Goal: Complete application form: Complete application form

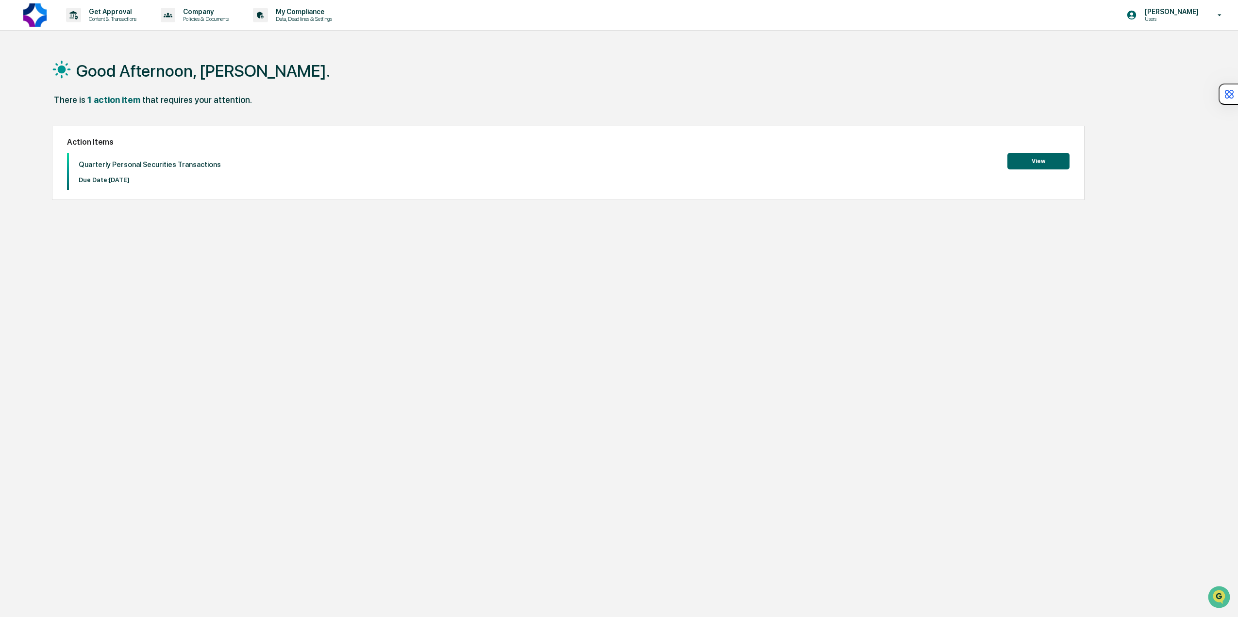
click at [1034, 158] on button "View" at bounding box center [1039, 161] width 62 height 17
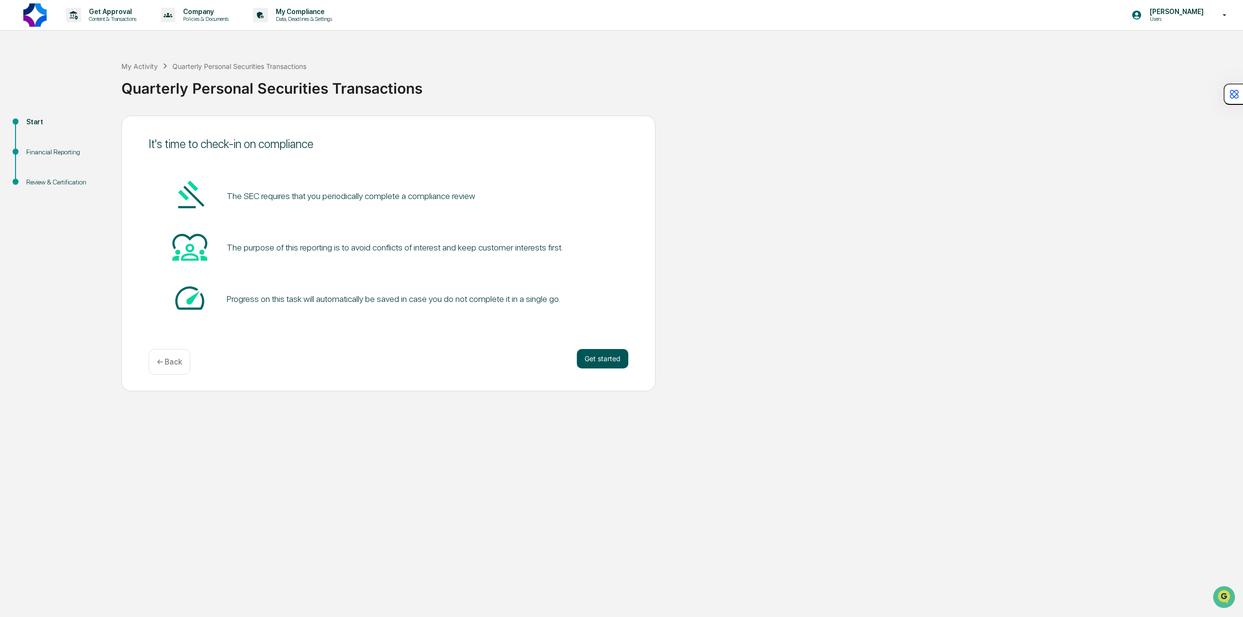
click at [606, 362] on button "Get started" at bounding box center [602, 358] width 51 height 19
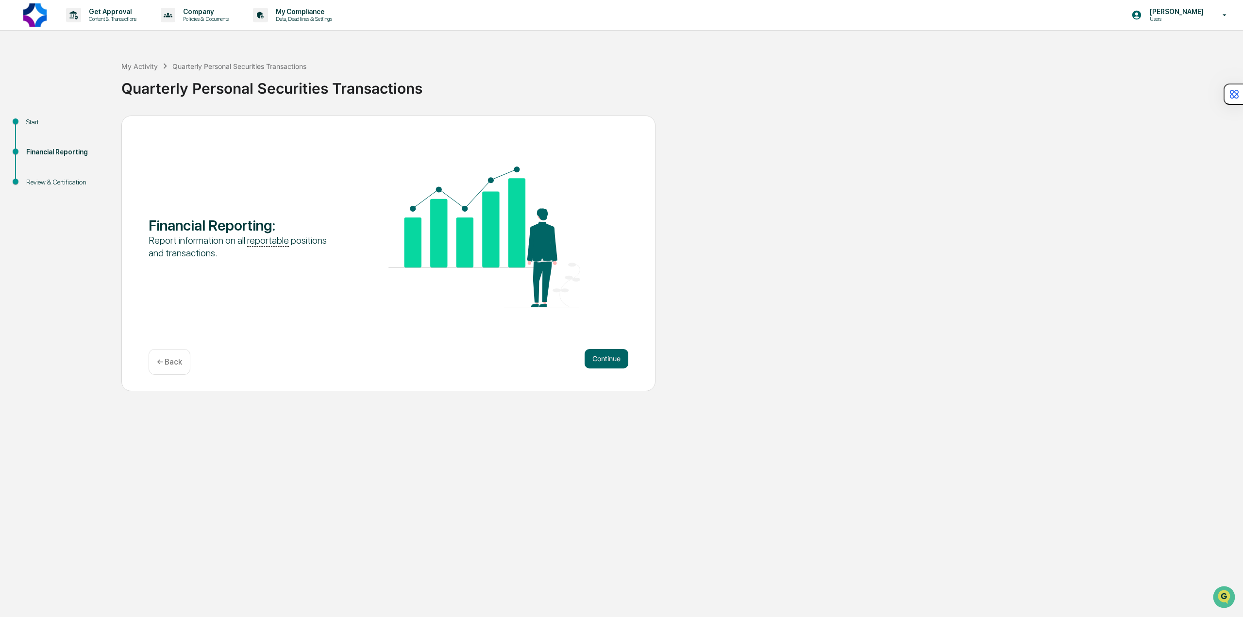
click at [606, 362] on button "Continue" at bounding box center [607, 358] width 44 height 19
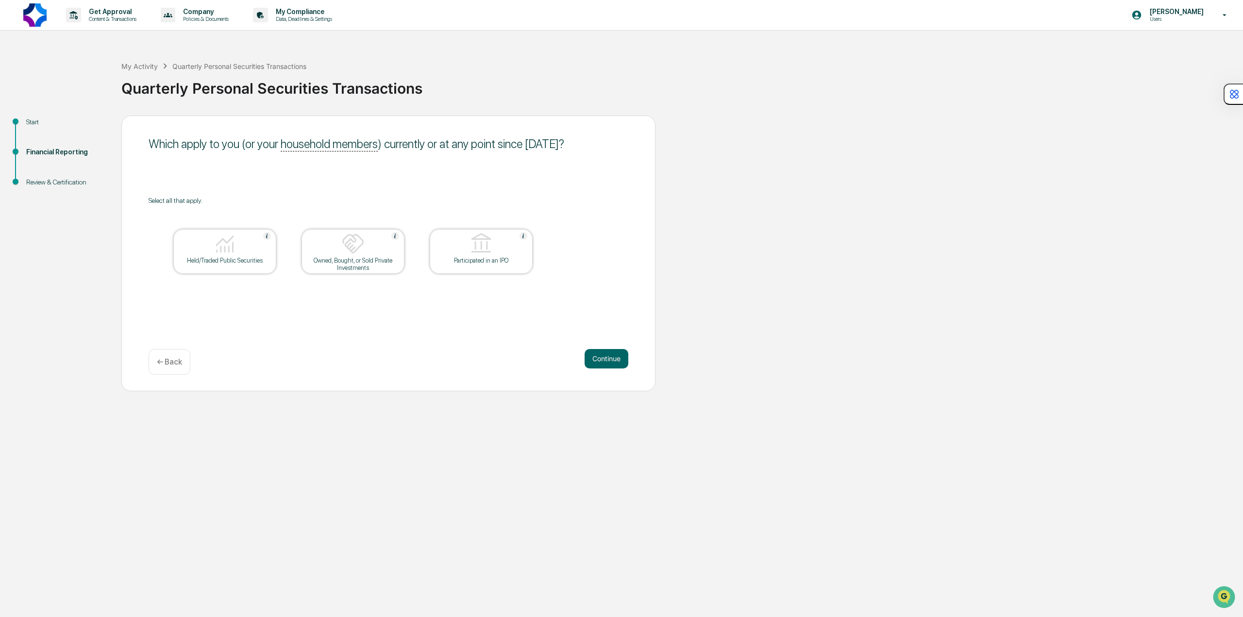
click at [223, 261] on div "Held/Traded Public Securities" at bounding box center [224, 260] width 87 height 7
click at [326, 265] on div "Owned, Bought, or Sold Private Investments" at bounding box center [352, 264] width 87 height 15
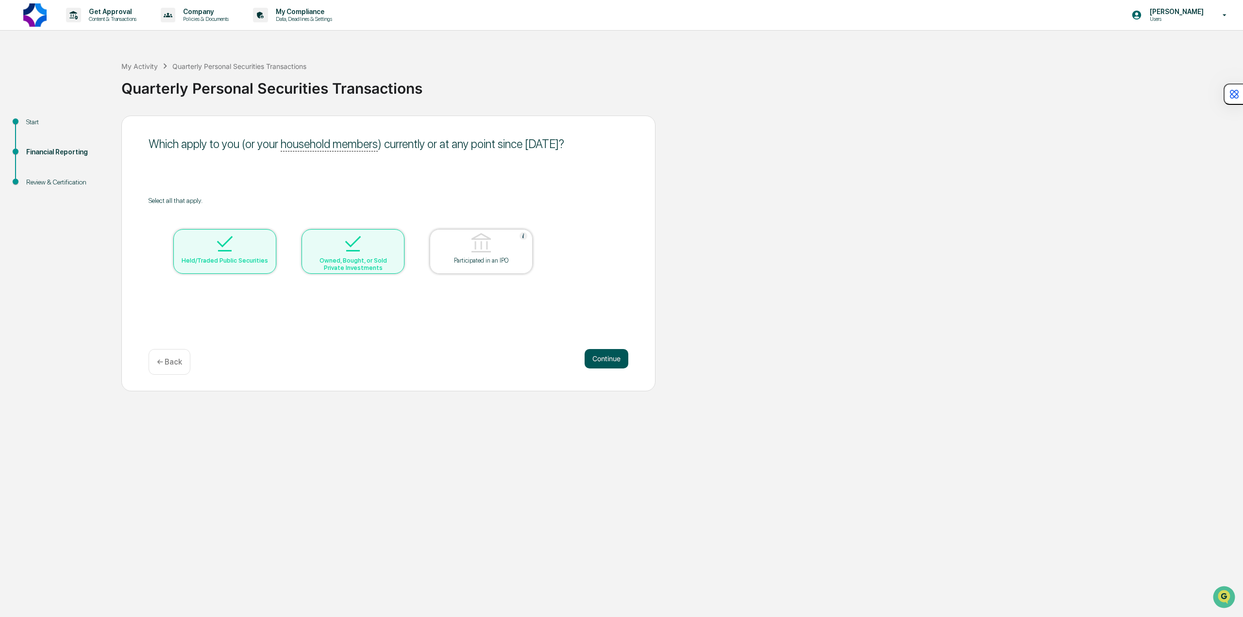
click at [598, 358] on button "Continue" at bounding box center [607, 358] width 44 height 19
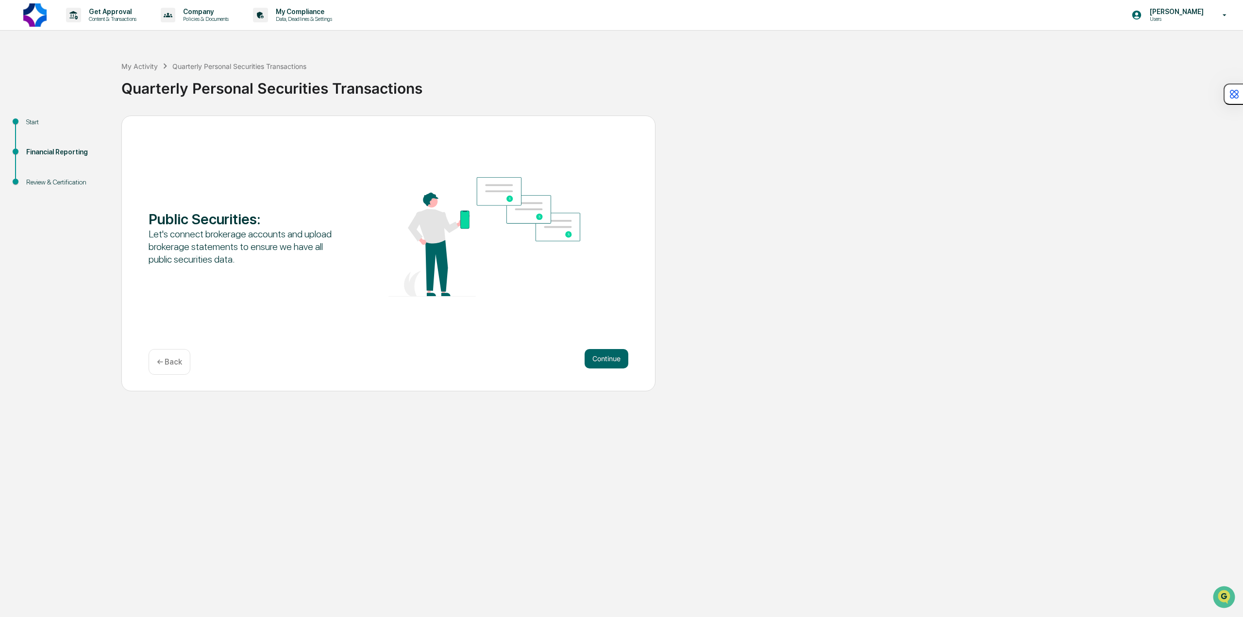
click at [172, 364] on p "← Back" at bounding box center [169, 361] width 25 height 9
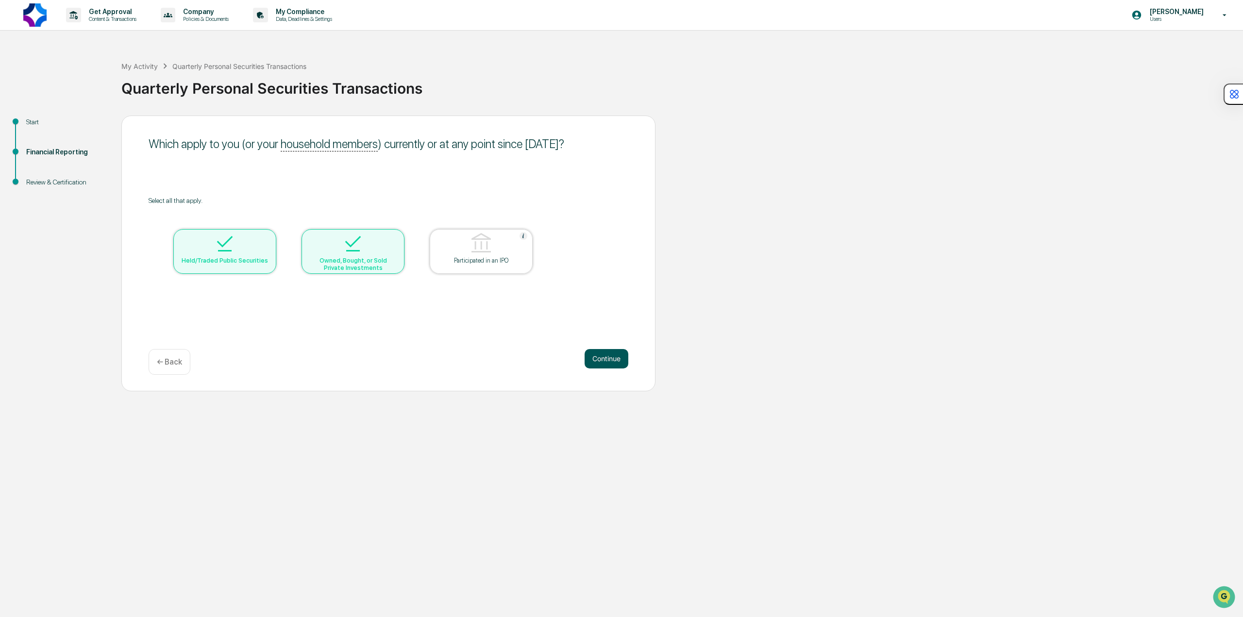
click at [607, 362] on button "Continue" at bounding box center [607, 358] width 44 height 19
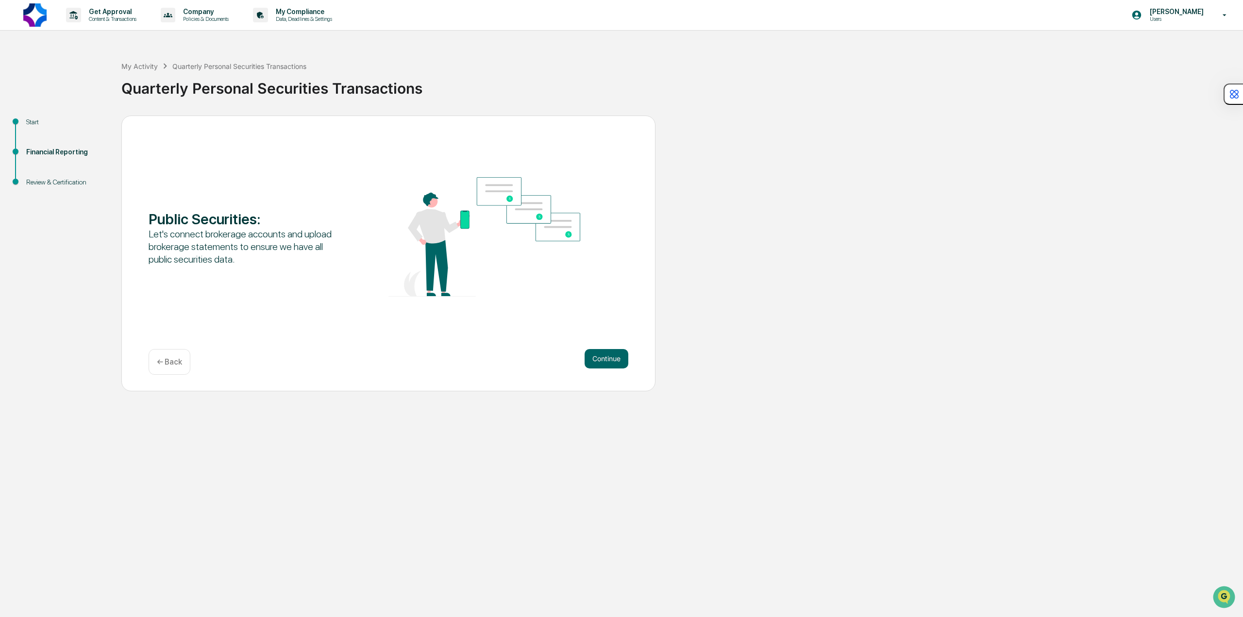
click at [607, 362] on button "Continue" at bounding box center [607, 358] width 44 height 19
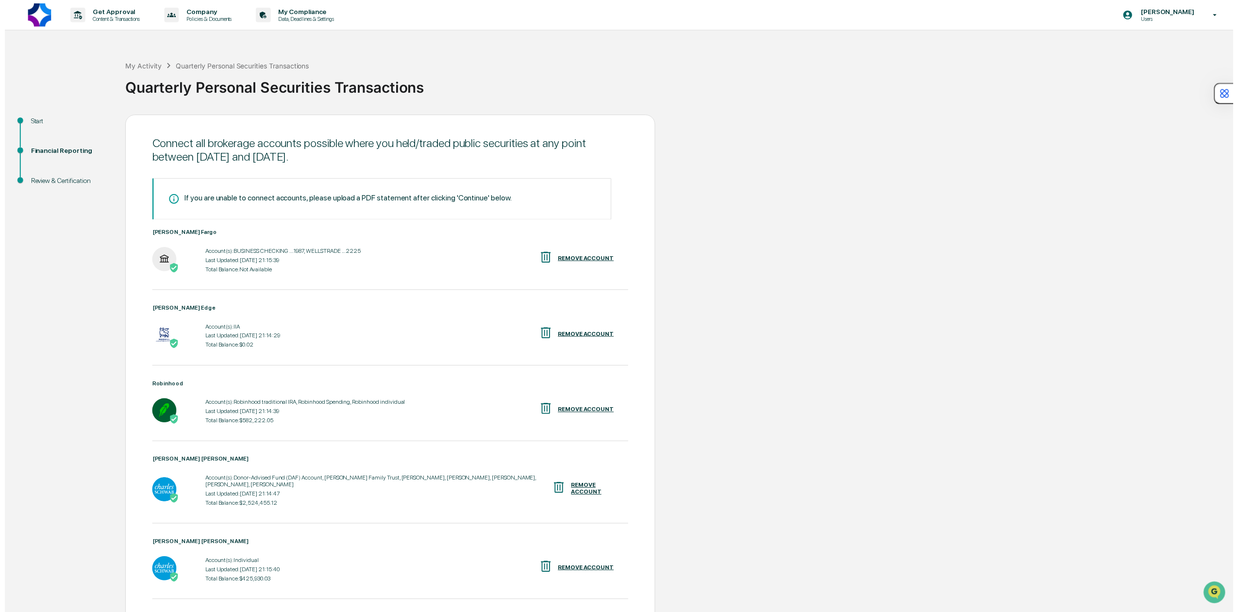
scroll to position [62, 0]
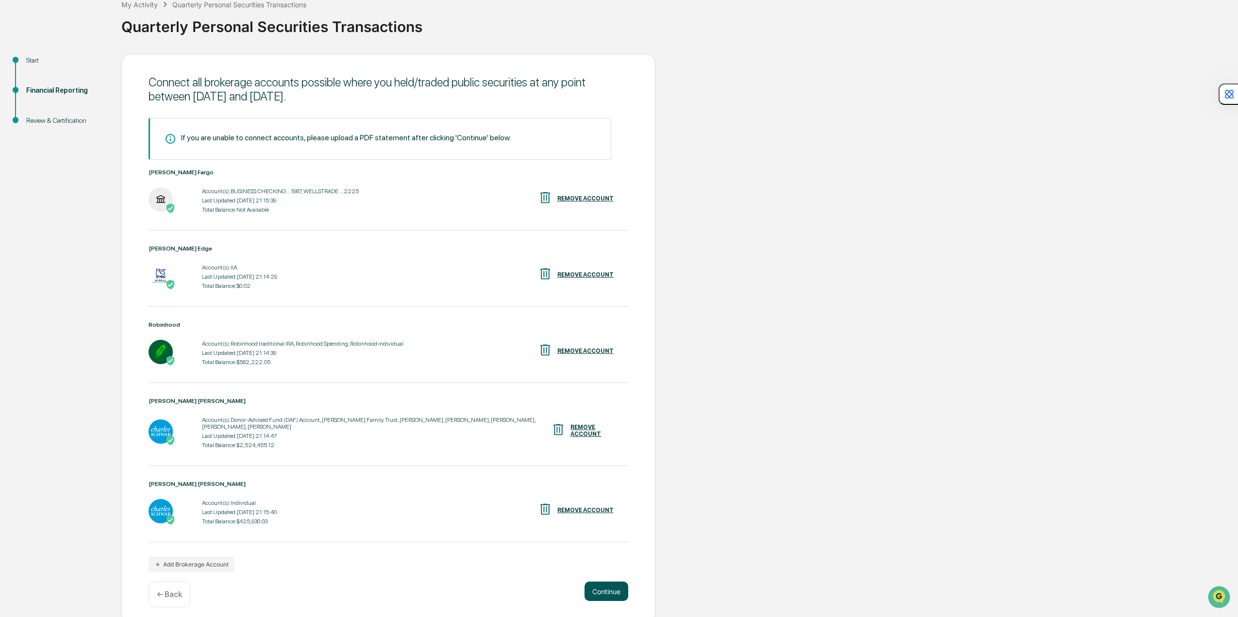
click at [620, 585] on button "Continue" at bounding box center [607, 591] width 44 height 19
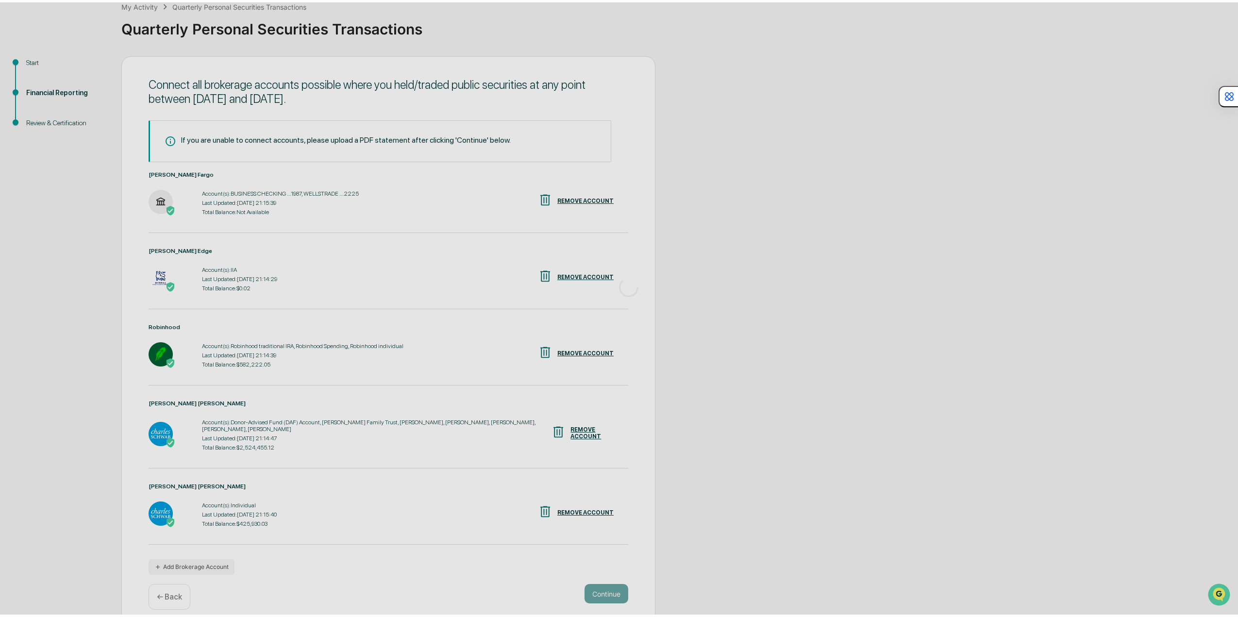
scroll to position [0, 0]
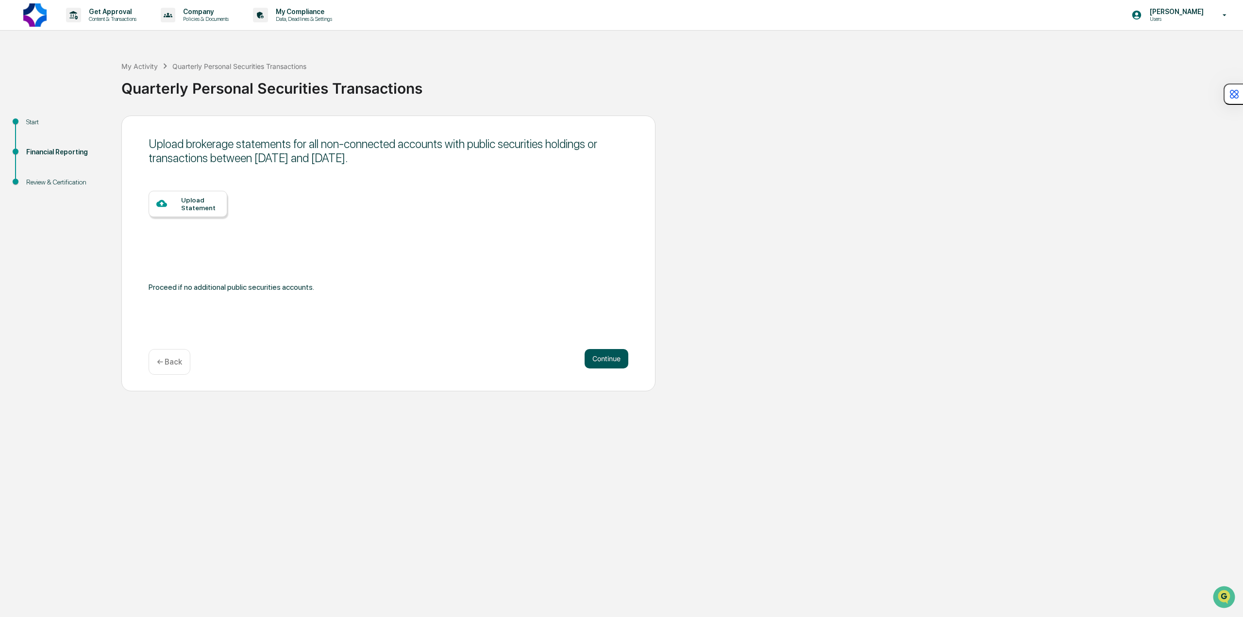
click at [605, 360] on button "Continue" at bounding box center [607, 358] width 44 height 19
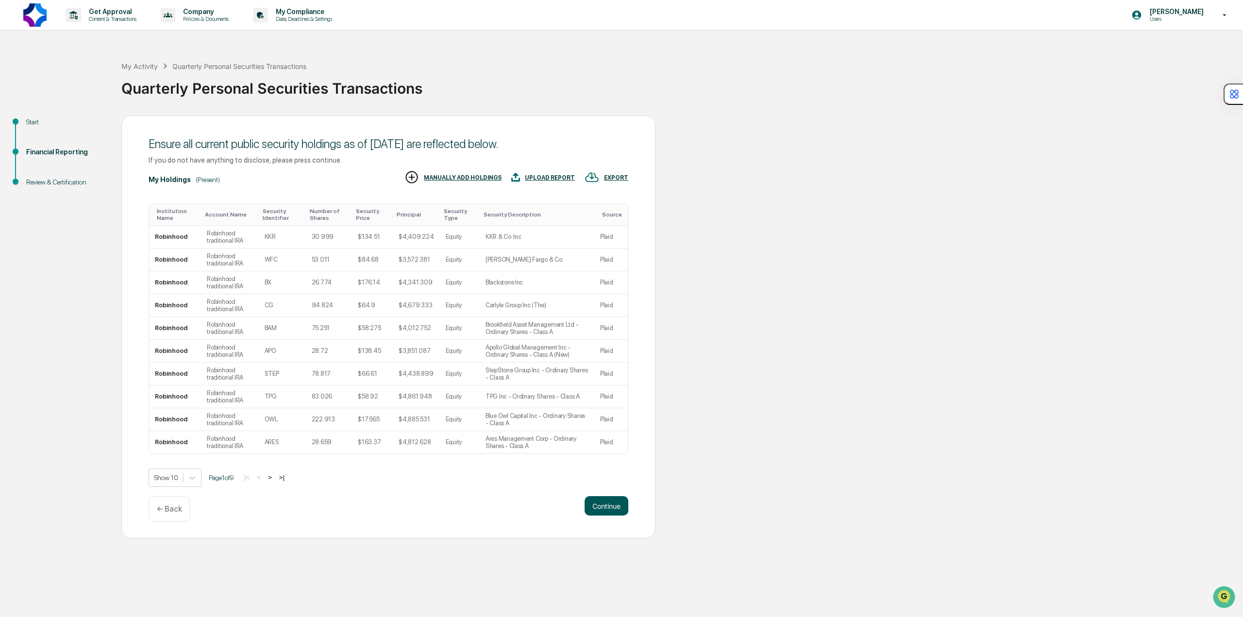
click at [614, 504] on button "Continue" at bounding box center [607, 505] width 44 height 19
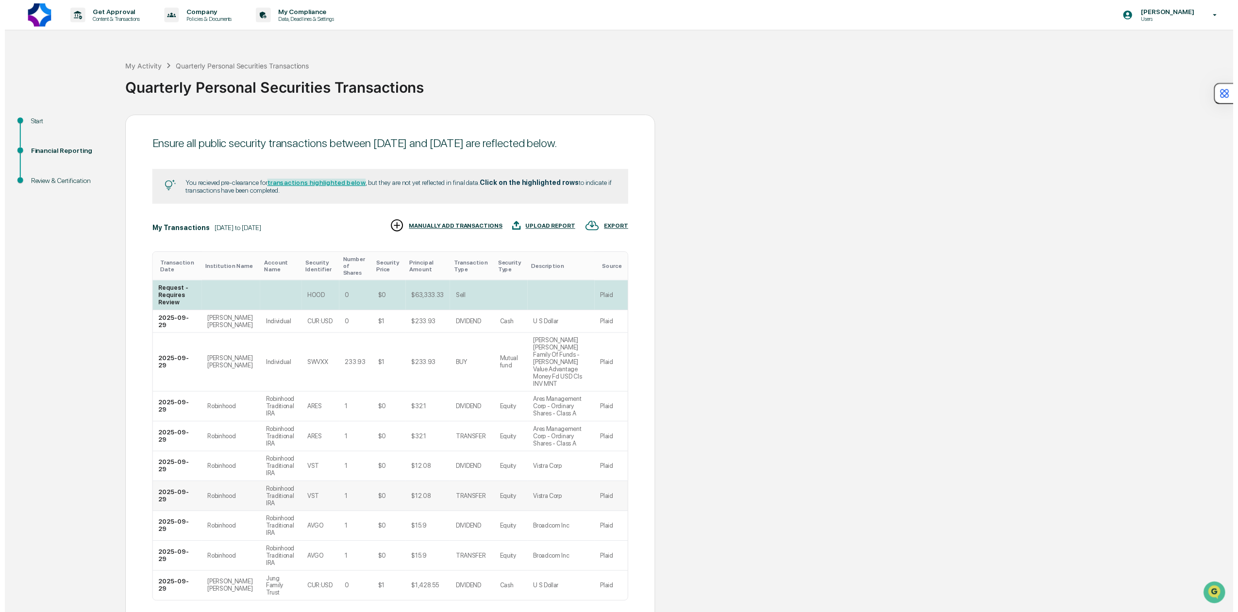
scroll to position [51, 0]
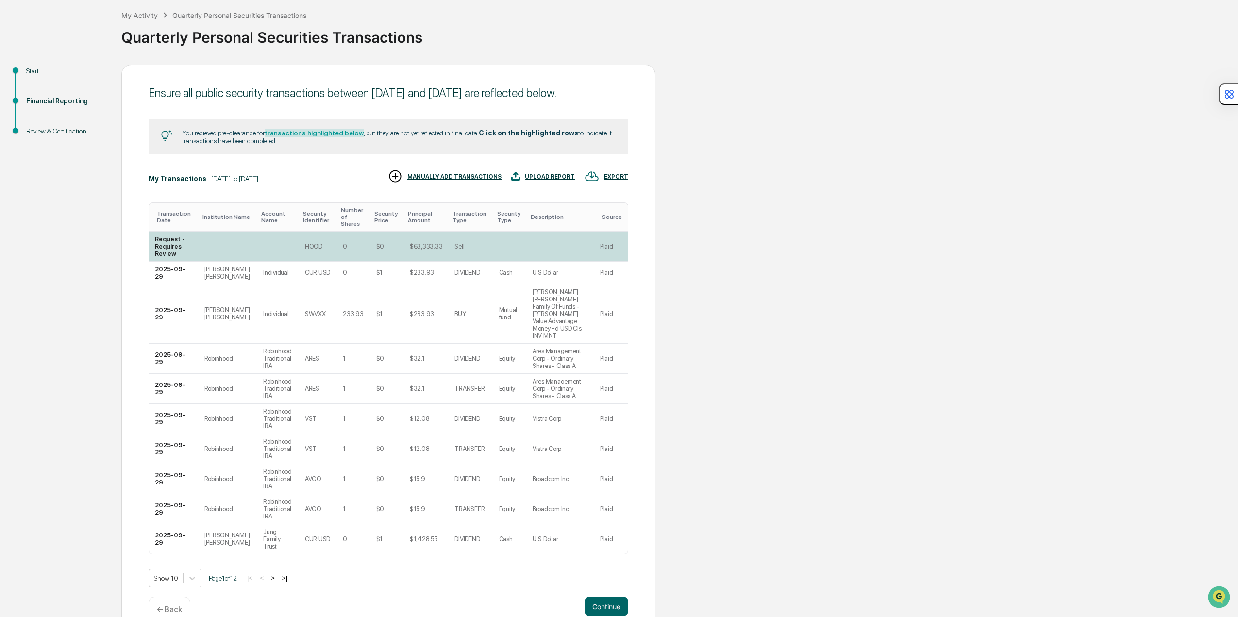
click at [527, 257] on td at bounding box center [560, 247] width 67 height 30
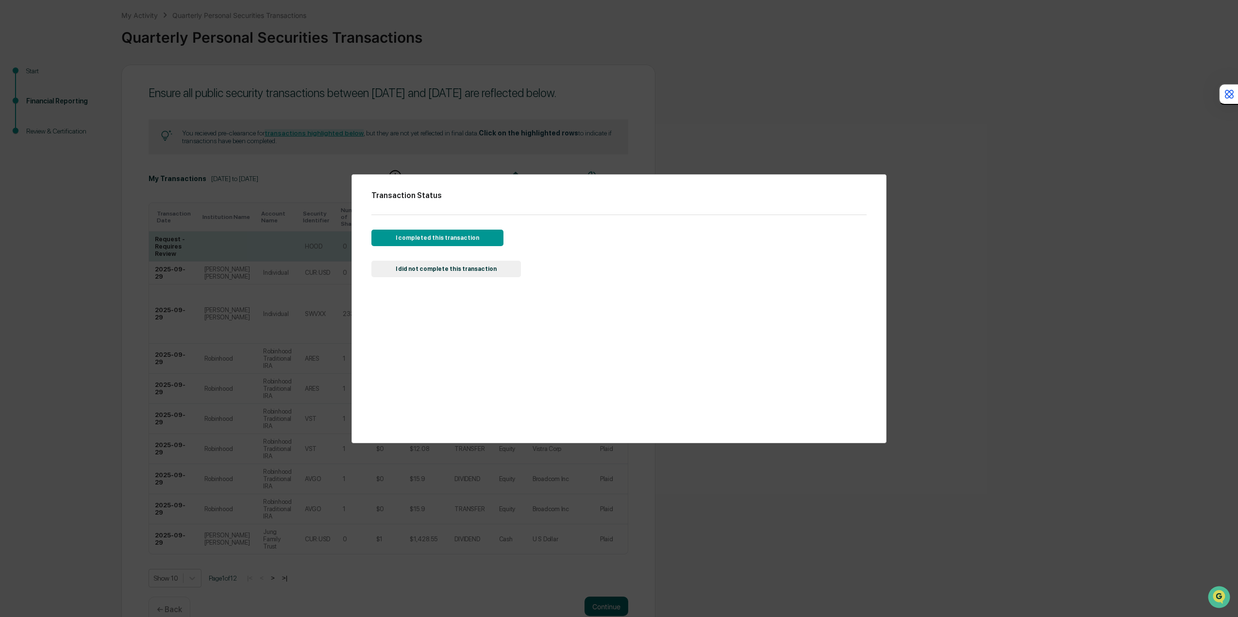
click at [467, 238] on button "I completed this transaction" at bounding box center [437, 238] width 132 height 17
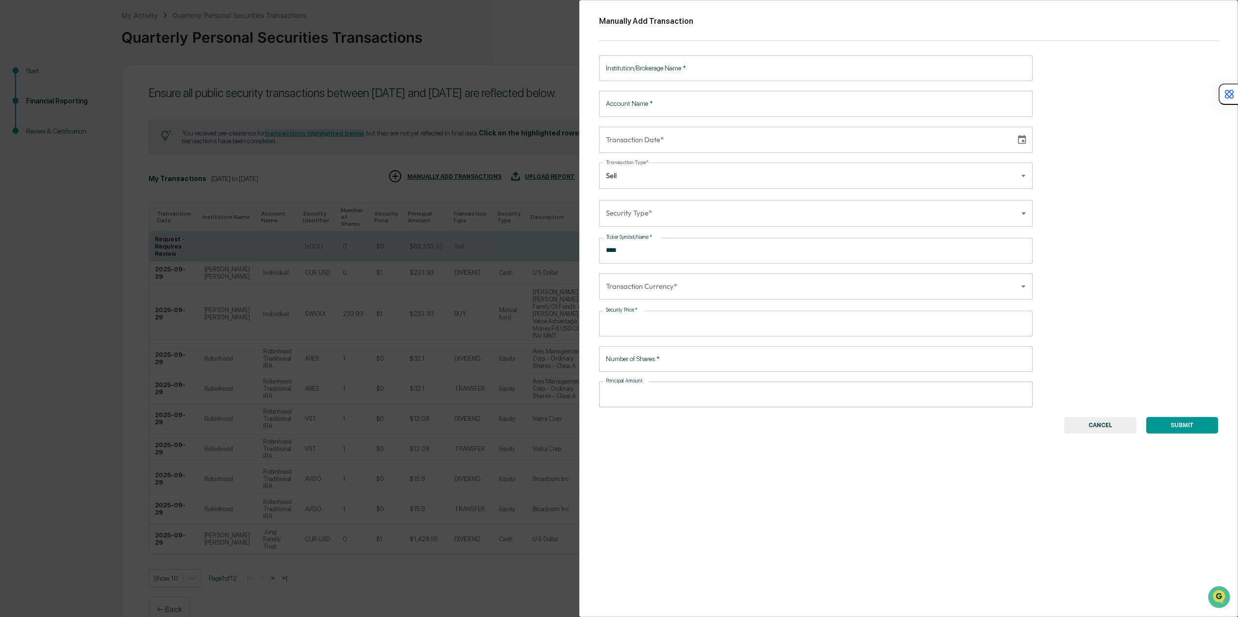
click at [1189, 423] on button "SUBMIT" at bounding box center [1182, 425] width 72 height 17
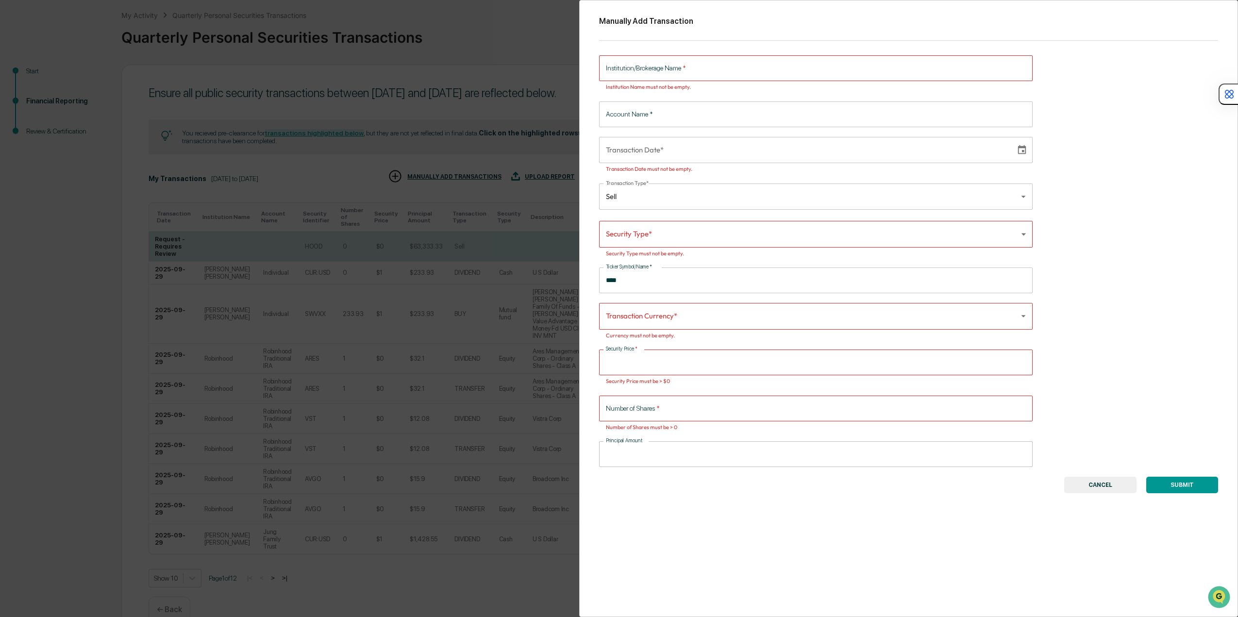
click at [1109, 489] on button "CANCEL" at bounding box center [1100, 485] width 72 height 17
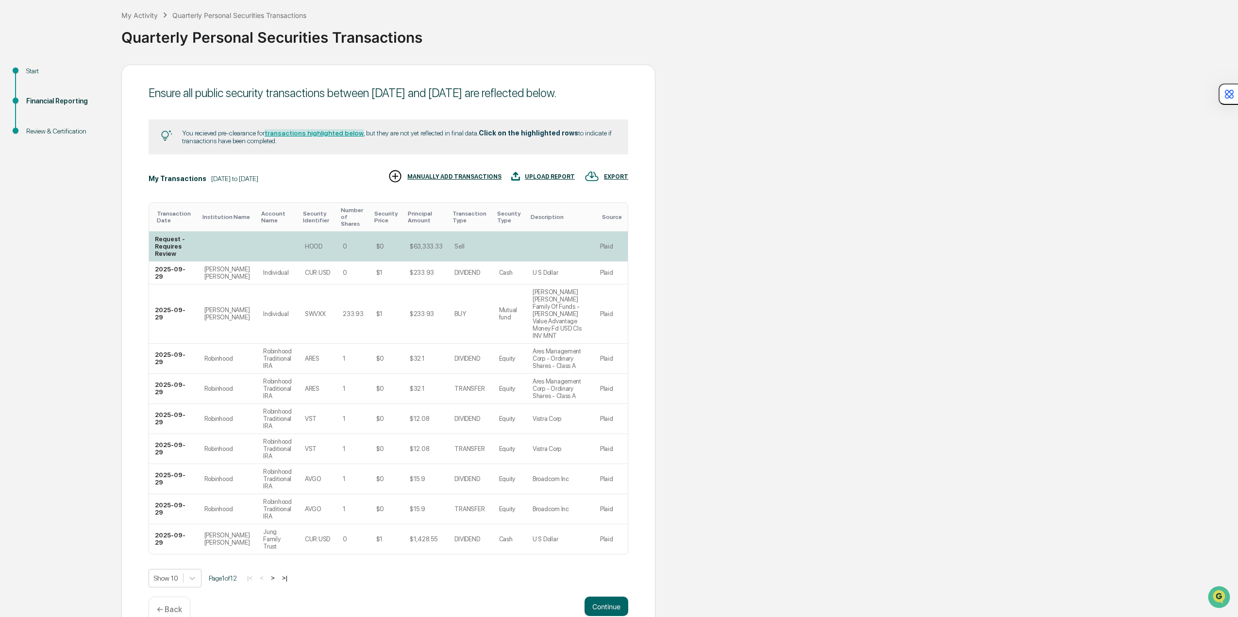
click at [556, 257] on td at bounding box center [560, 247] width 67 height 30
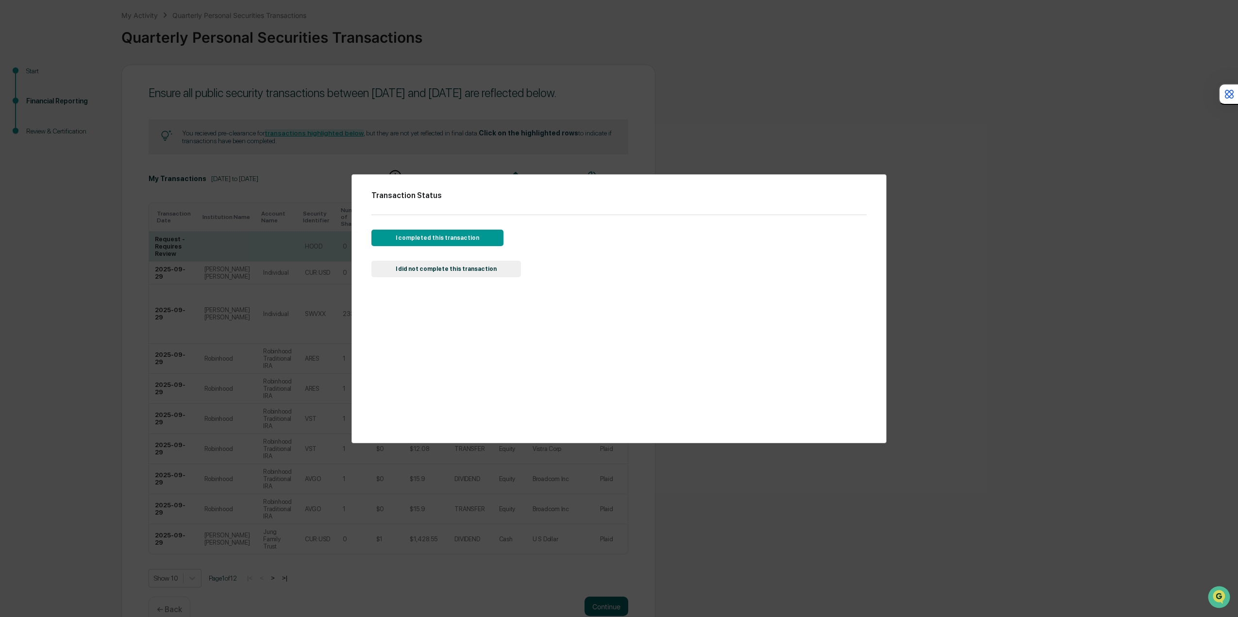
click at [480, 238] on button "I completed this transaction" at bounding box center [437, 238] width 132 height 17
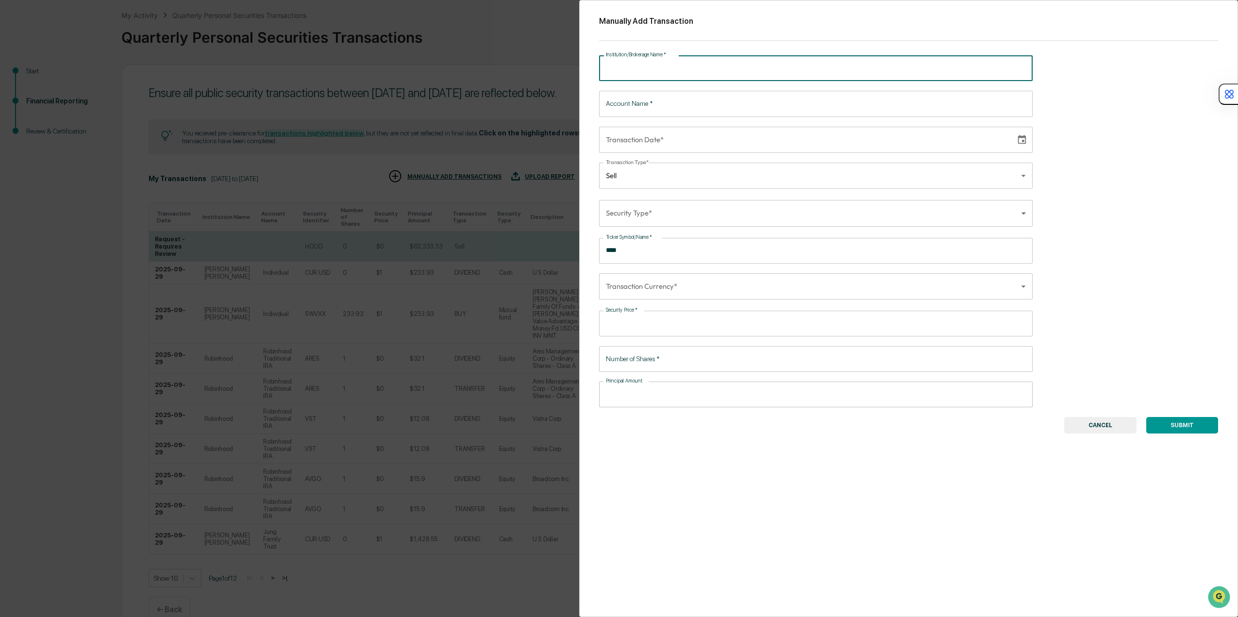
click at [993, 78] on input "Institution/Brokerage Name   *" at bounding box center [816, 68] width 434 height 26
type input "******"
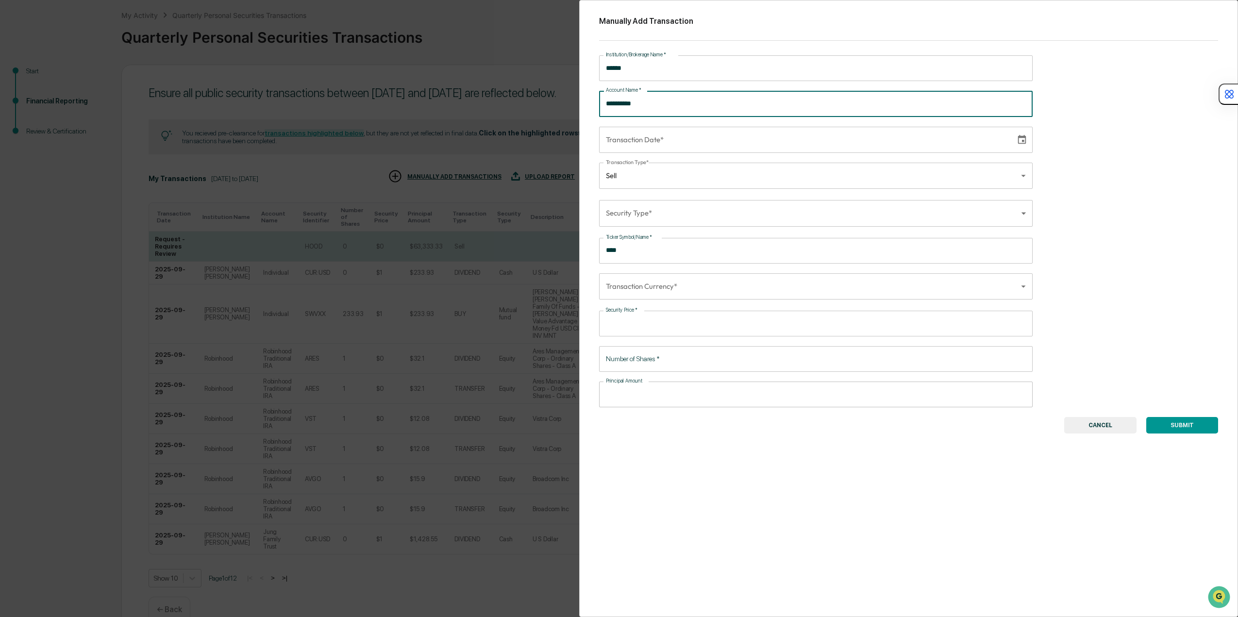
type input "**********"
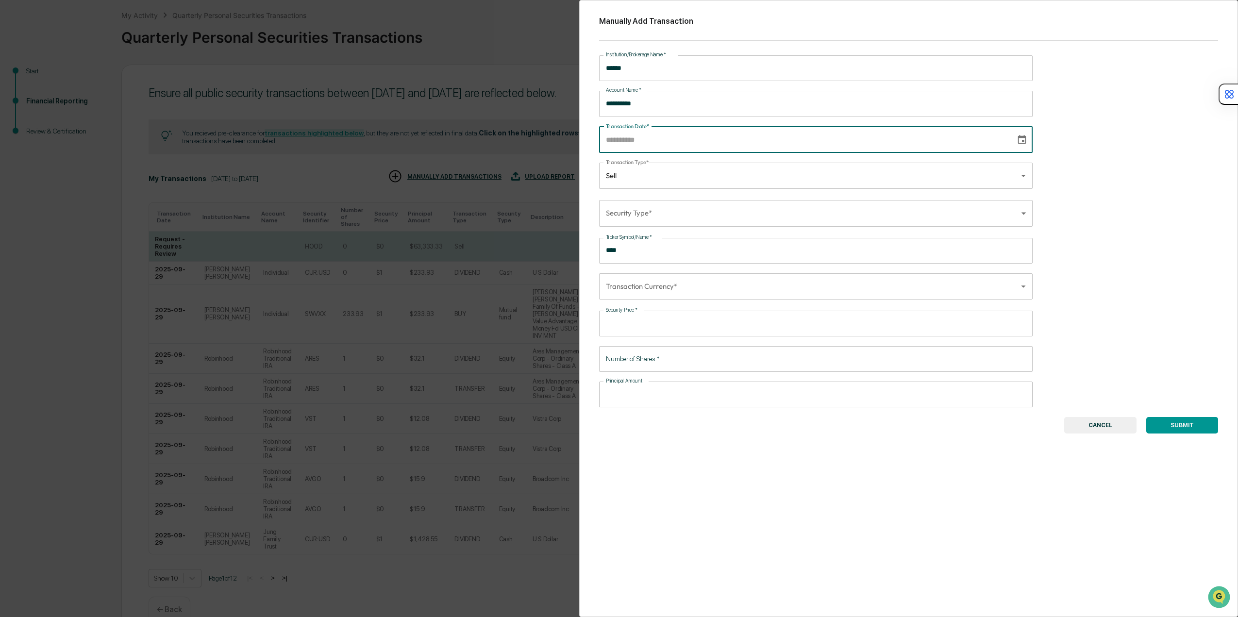
click at [1120, 426] on button "CANCEL" at bounding box center [1100, 425] width 72 height 17
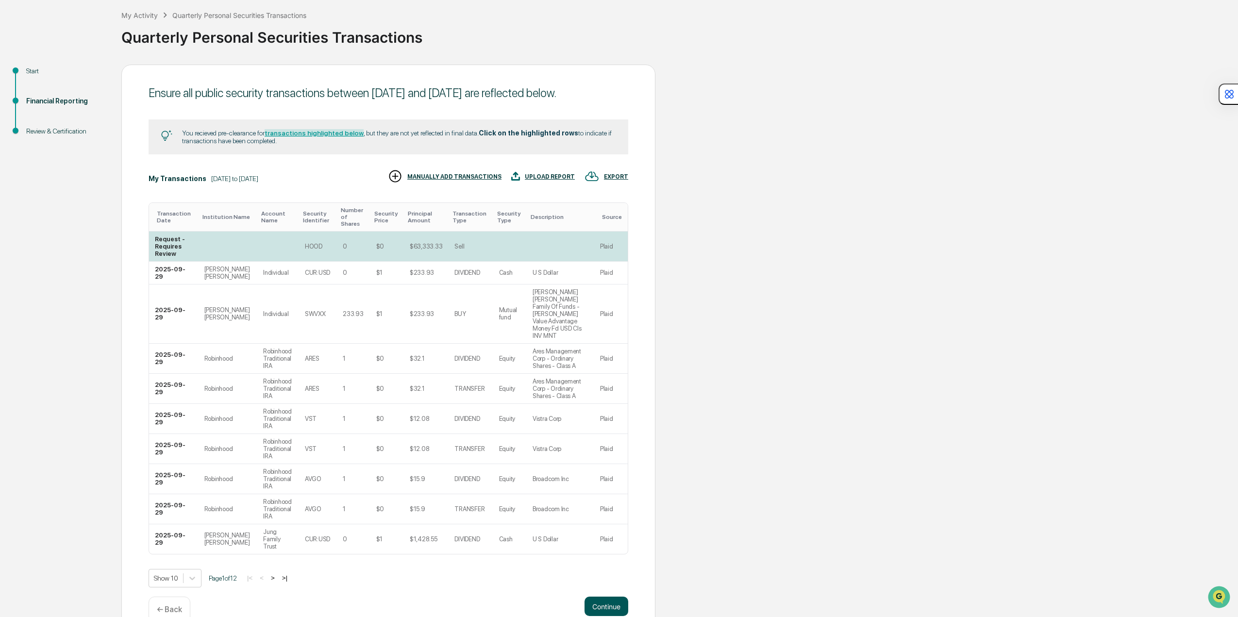
click at [609, 597] on button "Continue" at bounding box center [607, 606] width 44 height 19
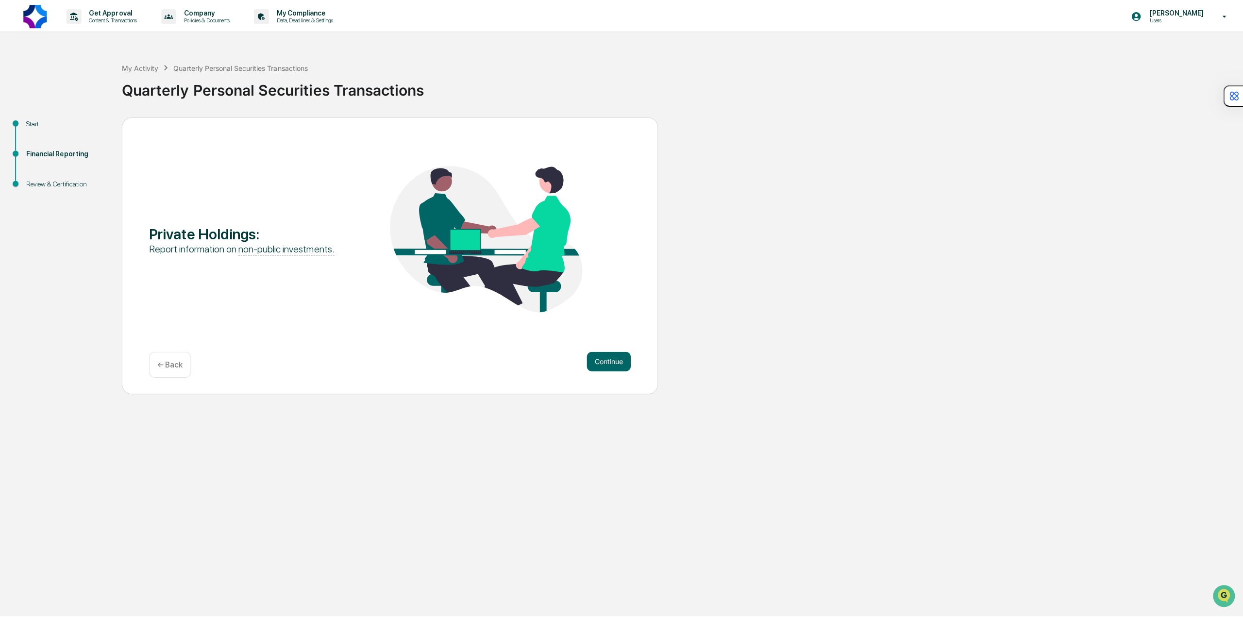
scroll to position [0, 0]
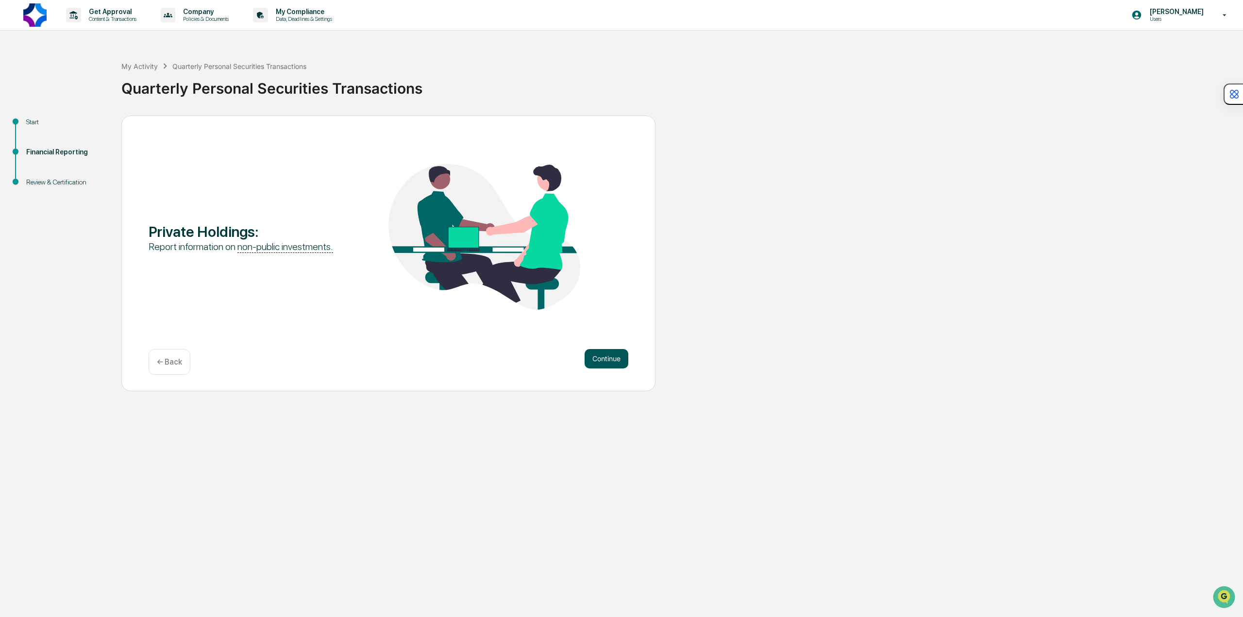
click at [604, 363] on button "Continue" at bounding box center [607, 358] width 44 height 19
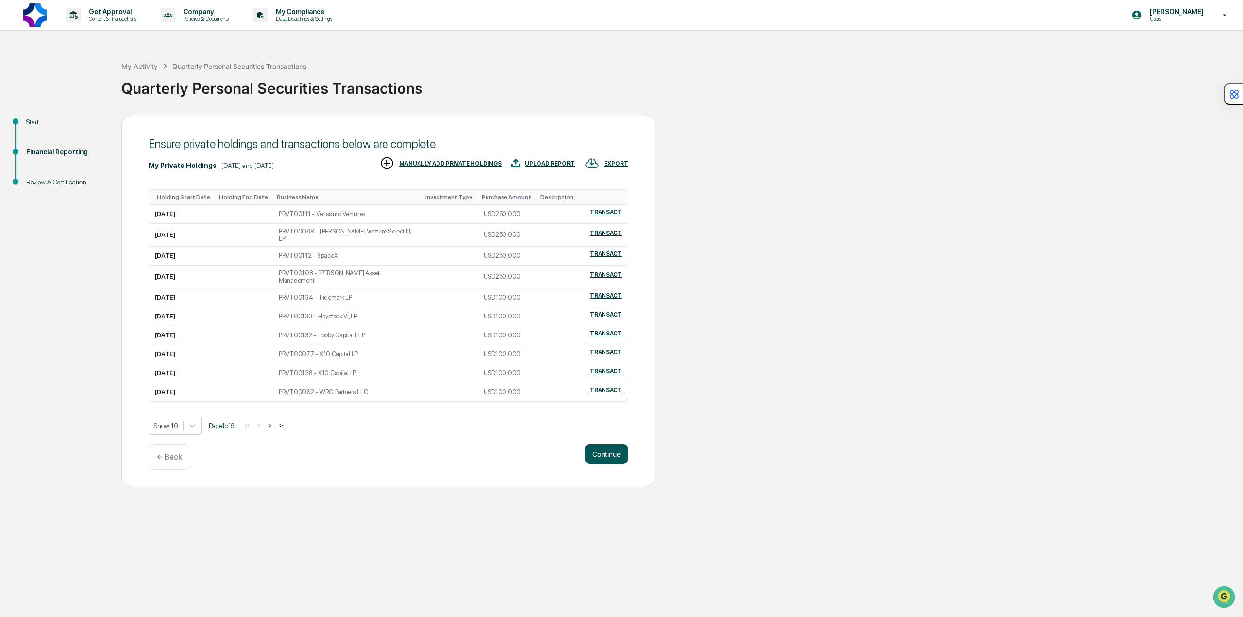
click at [609, 445] on button "Continue" at bounding box center [607, 453] width 44 height 19
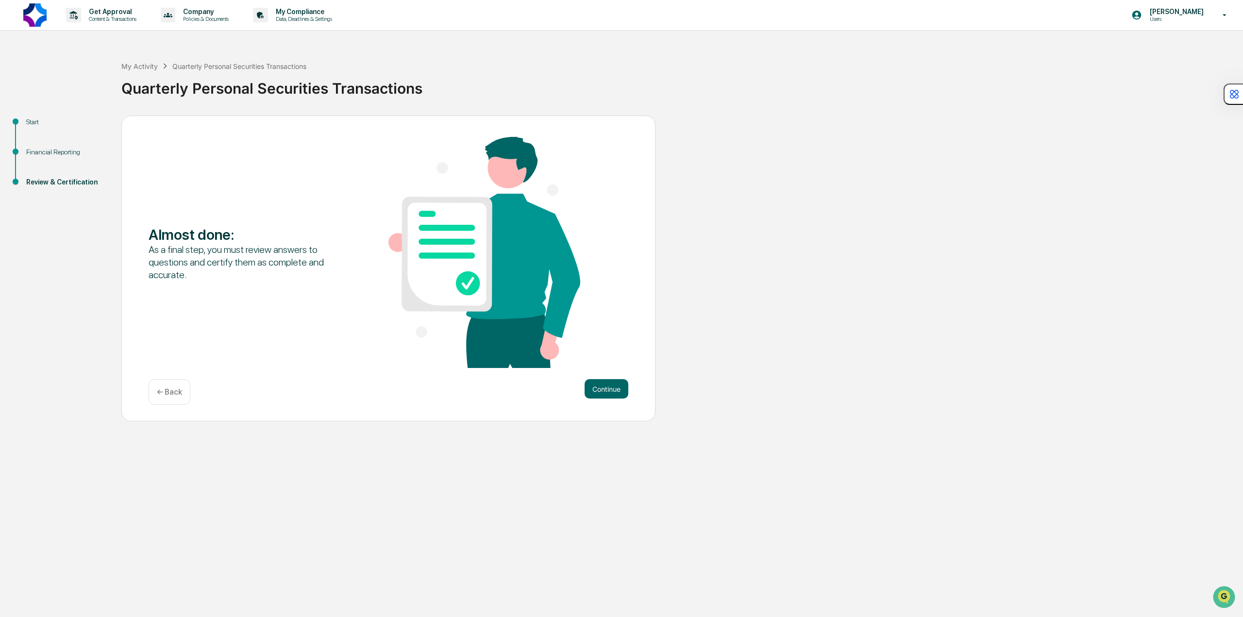
click at [170, 396] on p "← Back" at bounding box center [169, 391] width 25 height 9
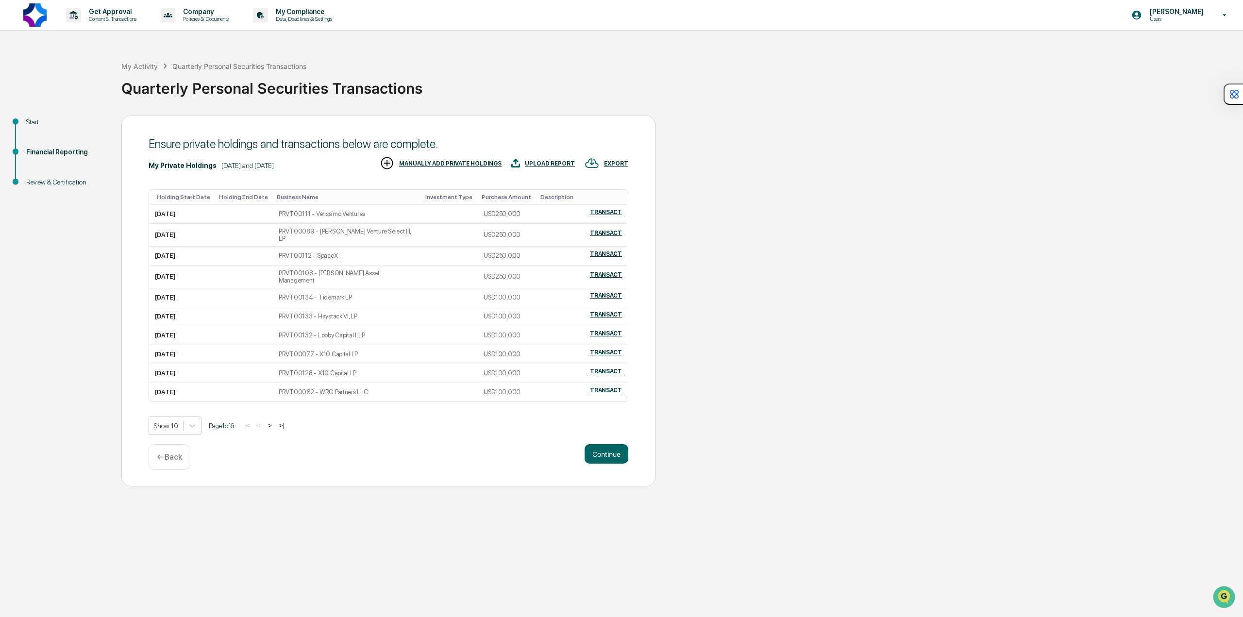
click at [438, 162] on div "MANUALLY ADD PRIVATE HOLDINGS" at bounding box center [450, 163] width 102 height 7
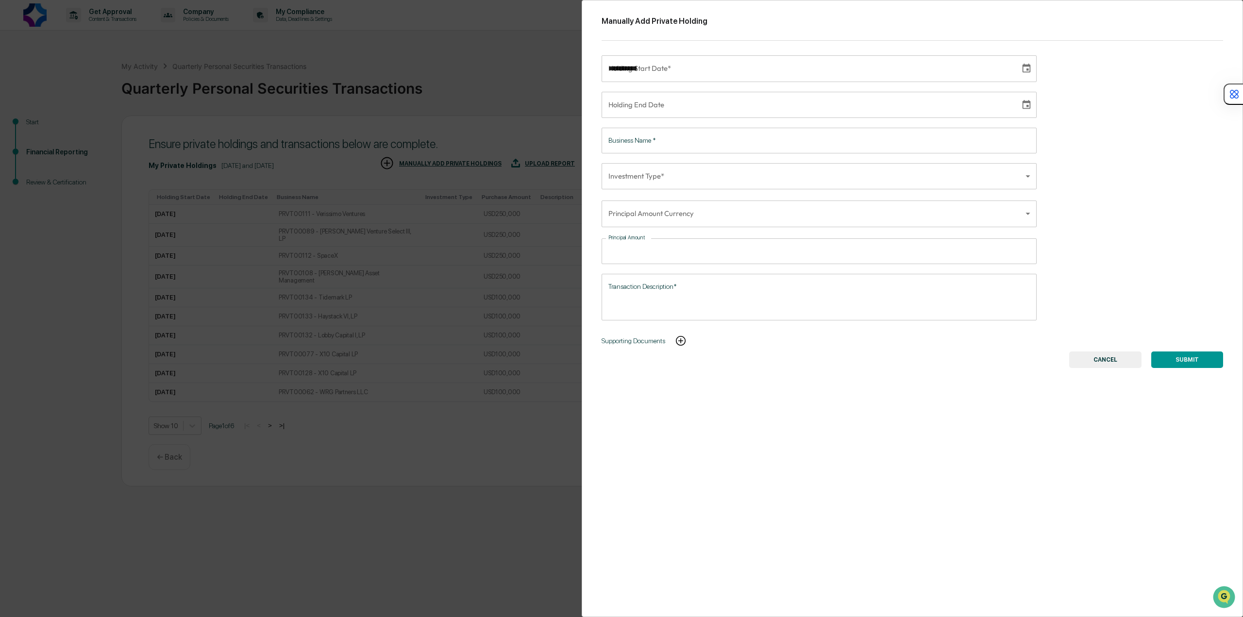
click at [718, 69] on input "**********" at bounding box center [808, 68] width 412 height 26
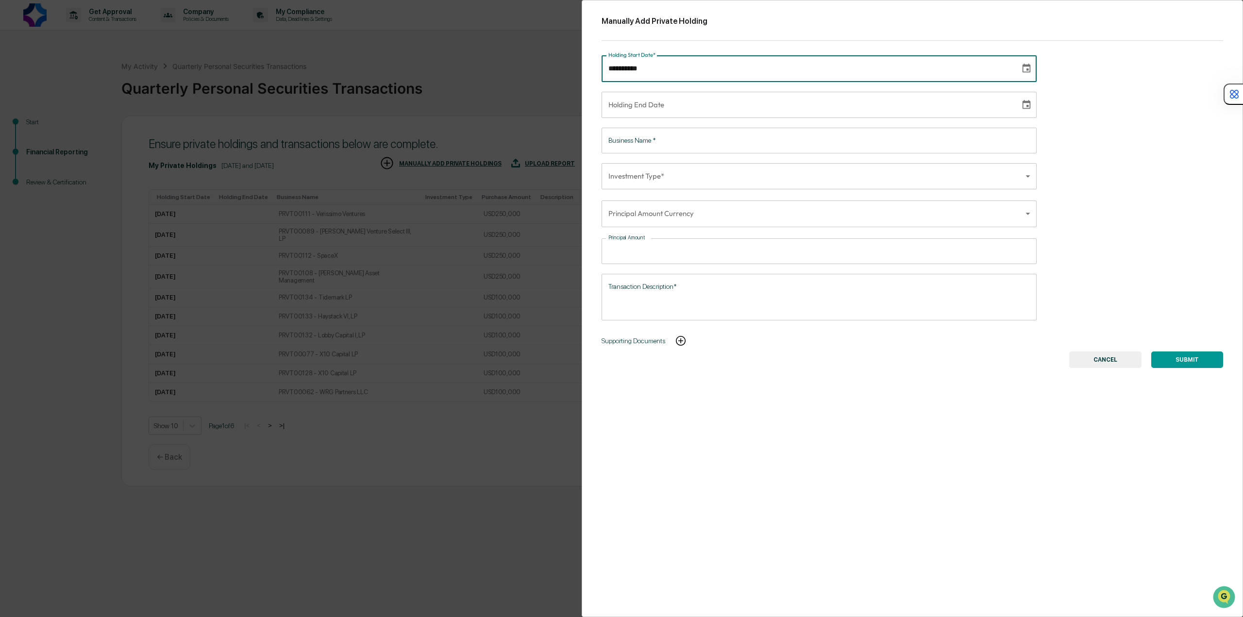
type input "**********"
click at [653, 150] on input "Business Name   *" at bounding box center [819, 141] width 435 height 26
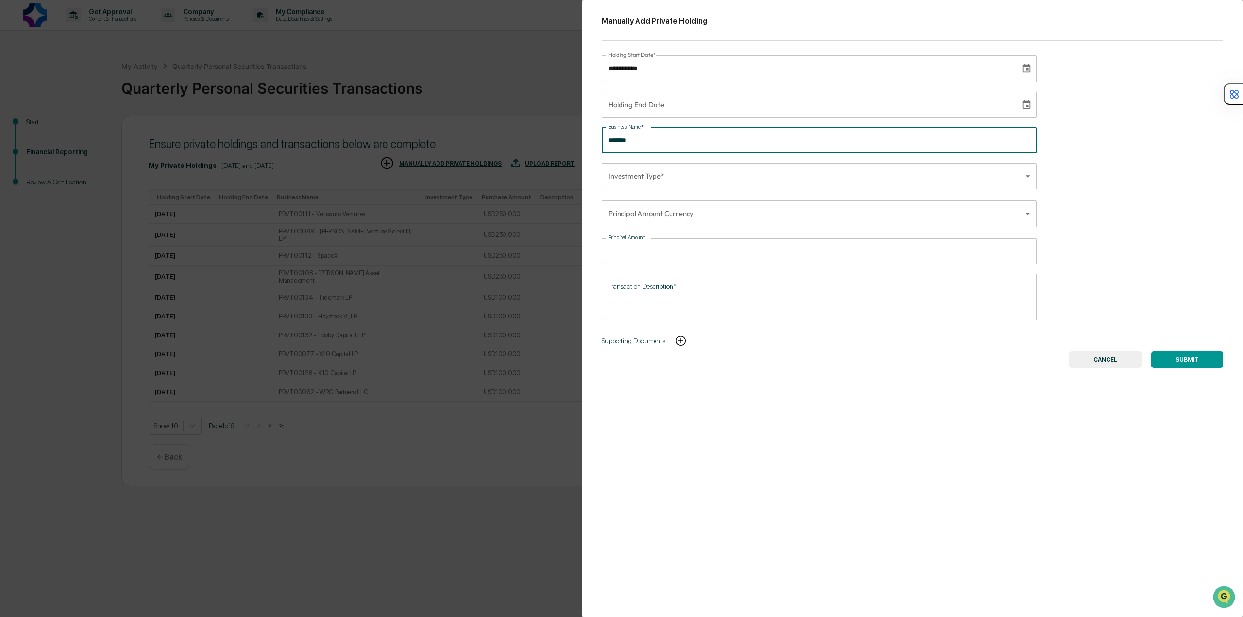
type input "*******"
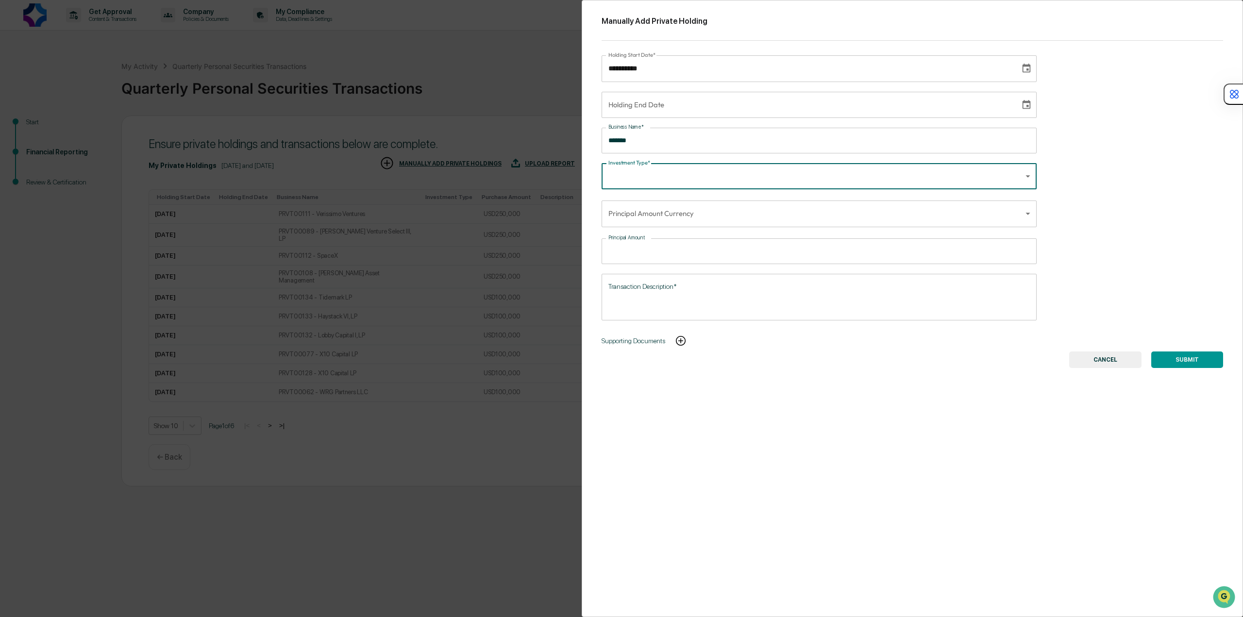
click at [649, 178] on body "Get Approval Content & Transactions Company Policies & Documents My Compliance …" at bounding box center [621, 308] width 1243 height 617
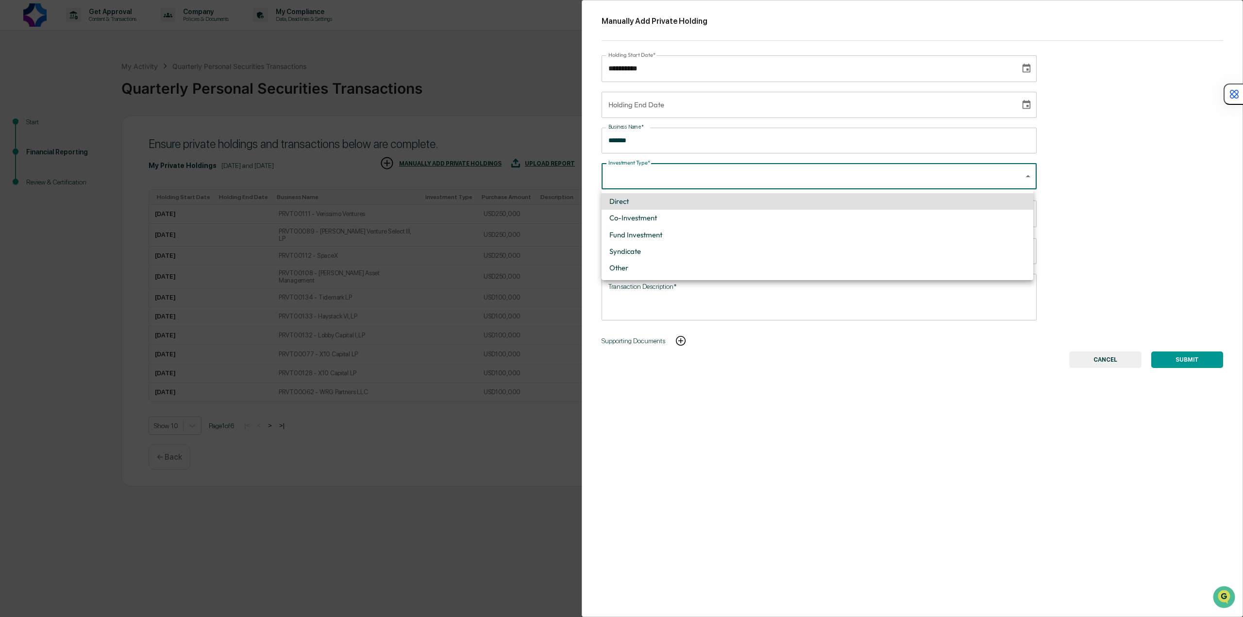
click at [640, 203] on li "Direct" at bounding box center [818, 201] width 432 height 17
type input "******"
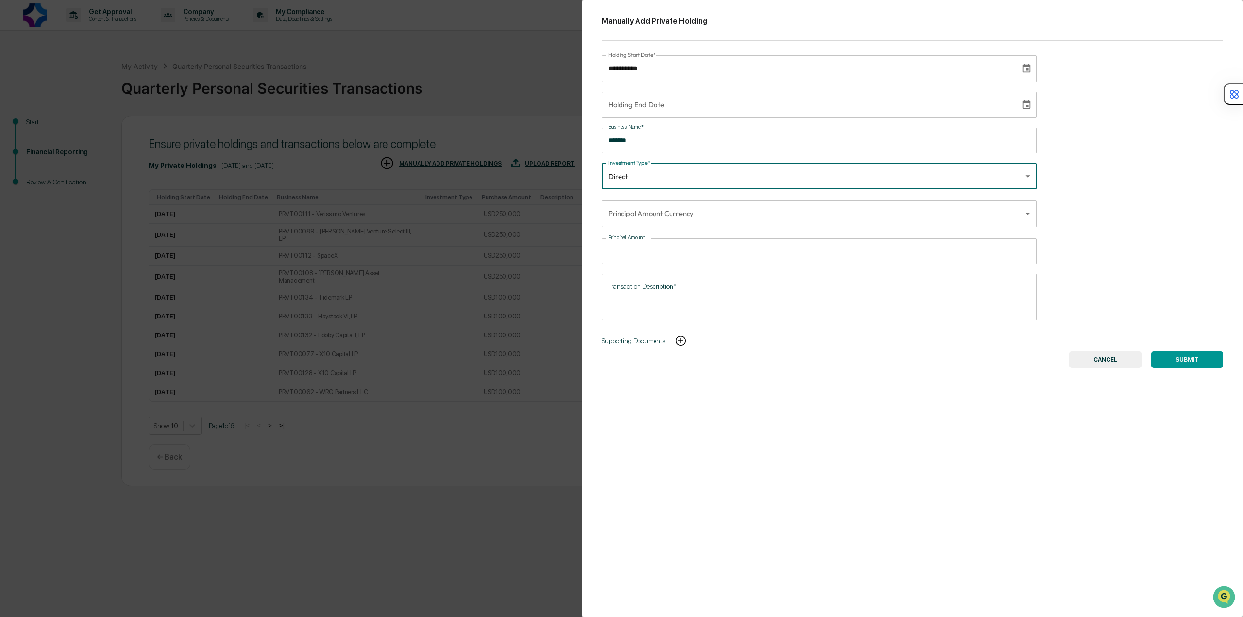
click at [651, 218] on body "Get Approval Content & Transactions Company Policies & Documents My Compliance …" at bounding box center [621, 308] width 1243 height 617
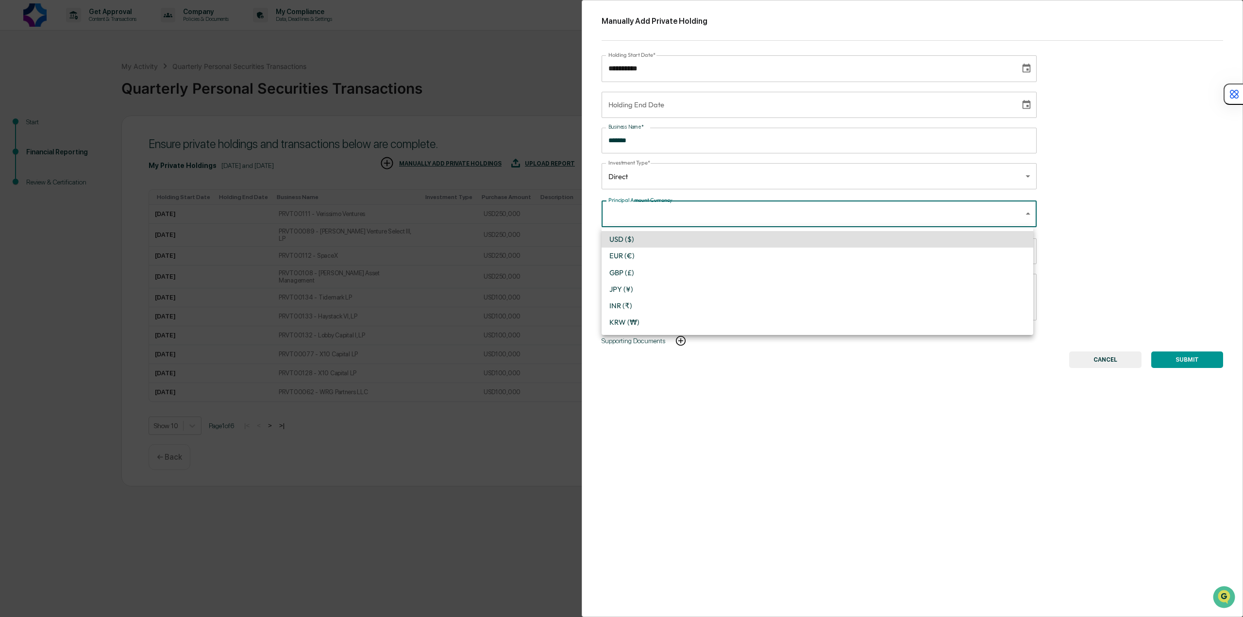
click at [659, 240] on li "USD ($)" at bounding box center [818, 239] width 432 height 17
type input "*"
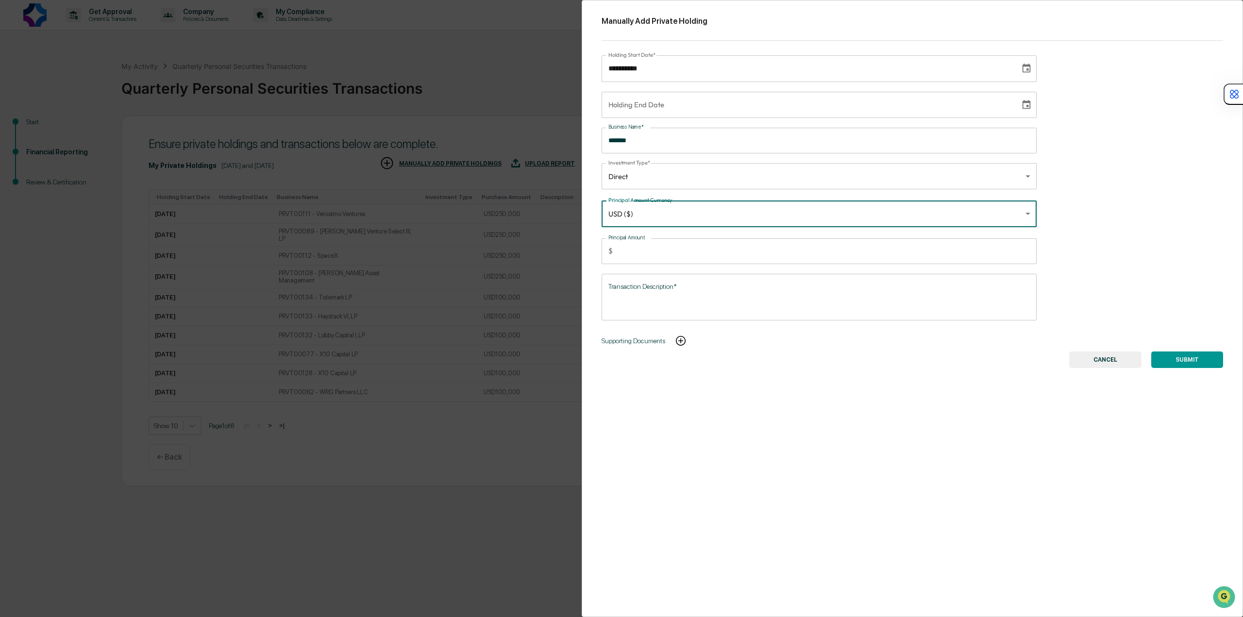
click at [659, 247] on input "Principal Amount" at bounding box center [827, 251] width 420 height 26
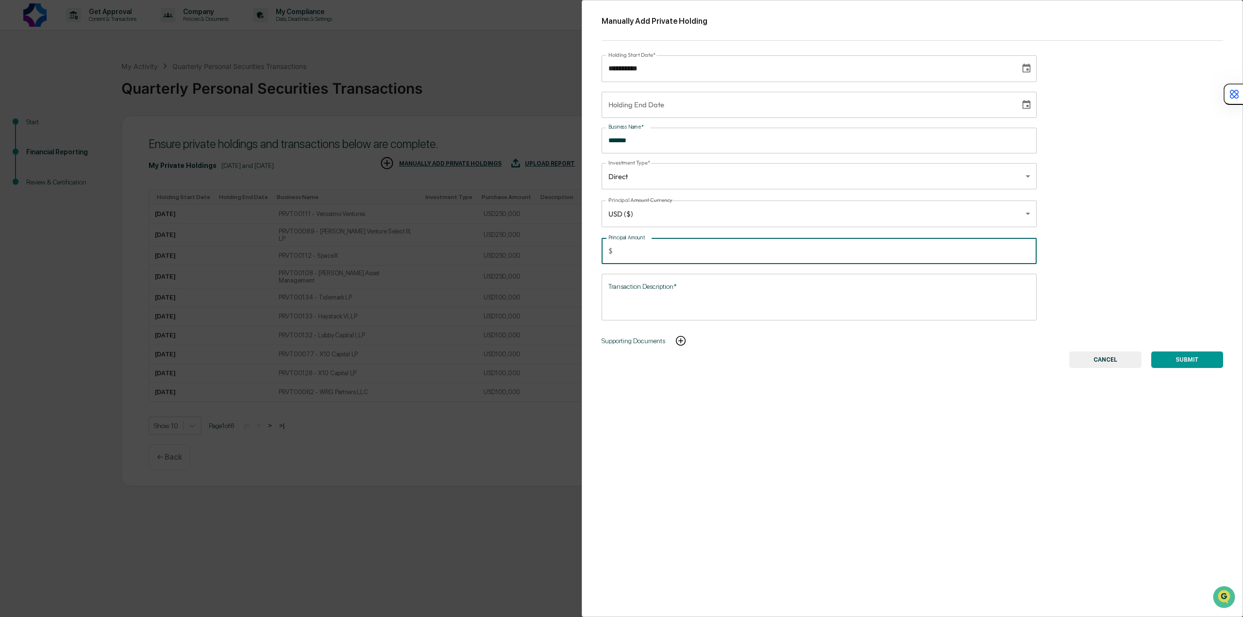
type input "*****"
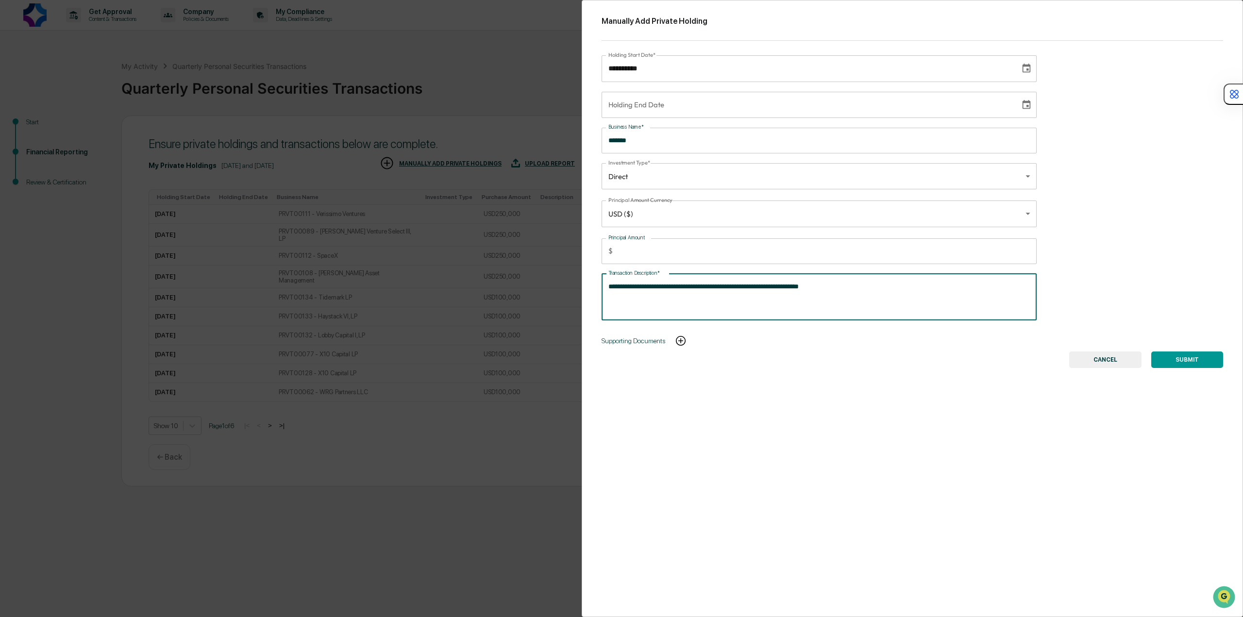
type textarea "**********"
click at [1183, 353] on button "SUBMIT" at bounding box center [1187, 360] width 72 height 17
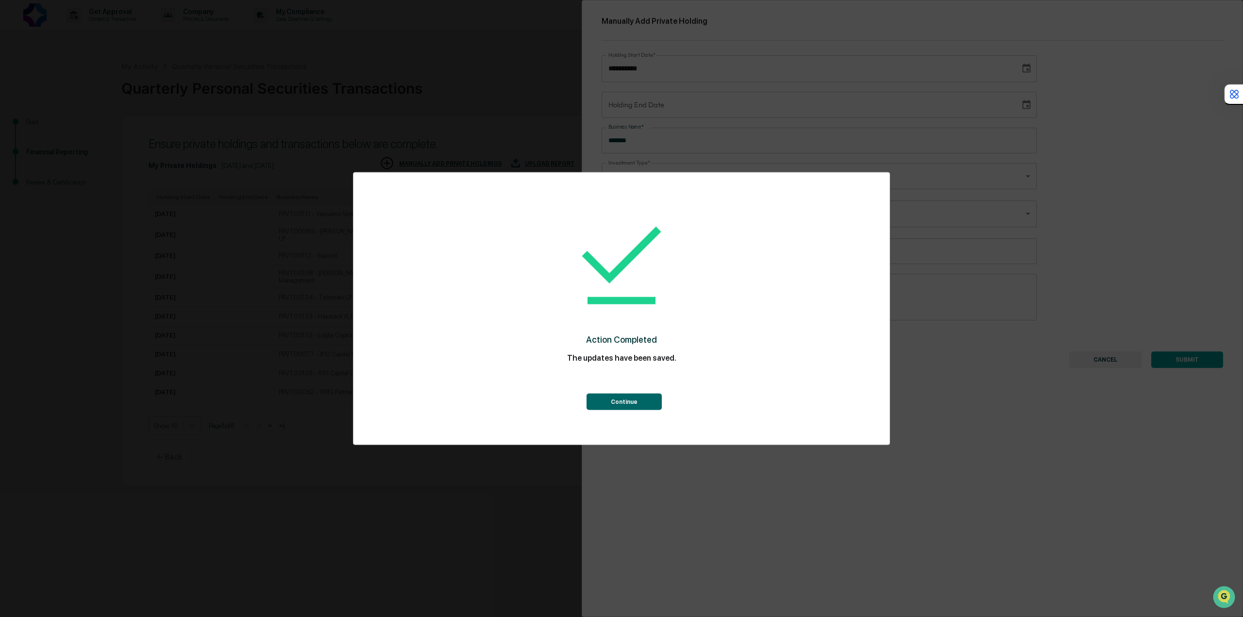
click at [632, 403] on button "Continue" at bounding box center [624, 402] width 75 height 17
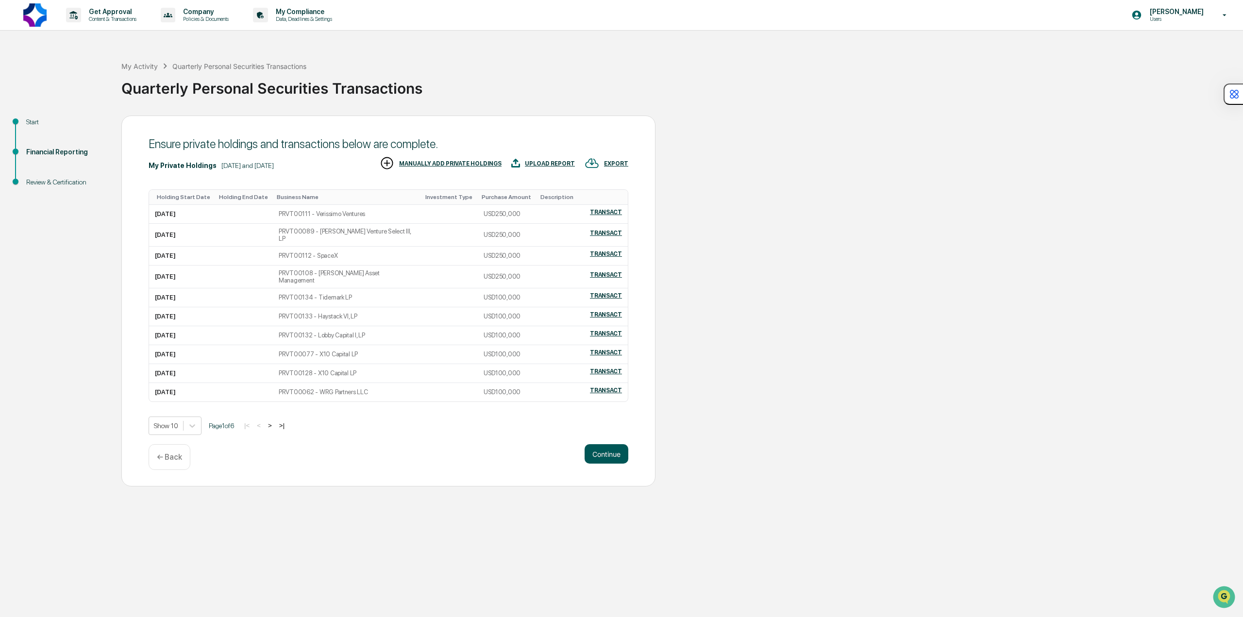
click at [607, 444] on button "Continue" at bounding box center [607, 453] width 44 height 19
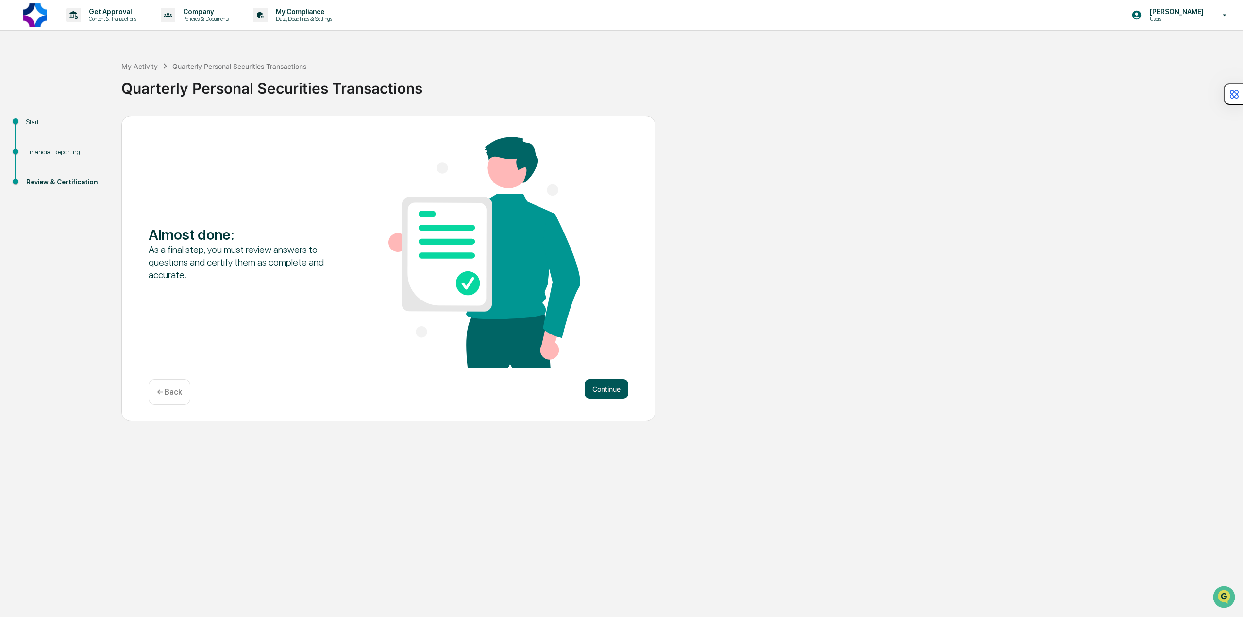
click at [607, 387] on button "Continue" at bounding box center [607, 388] width 44 height 19
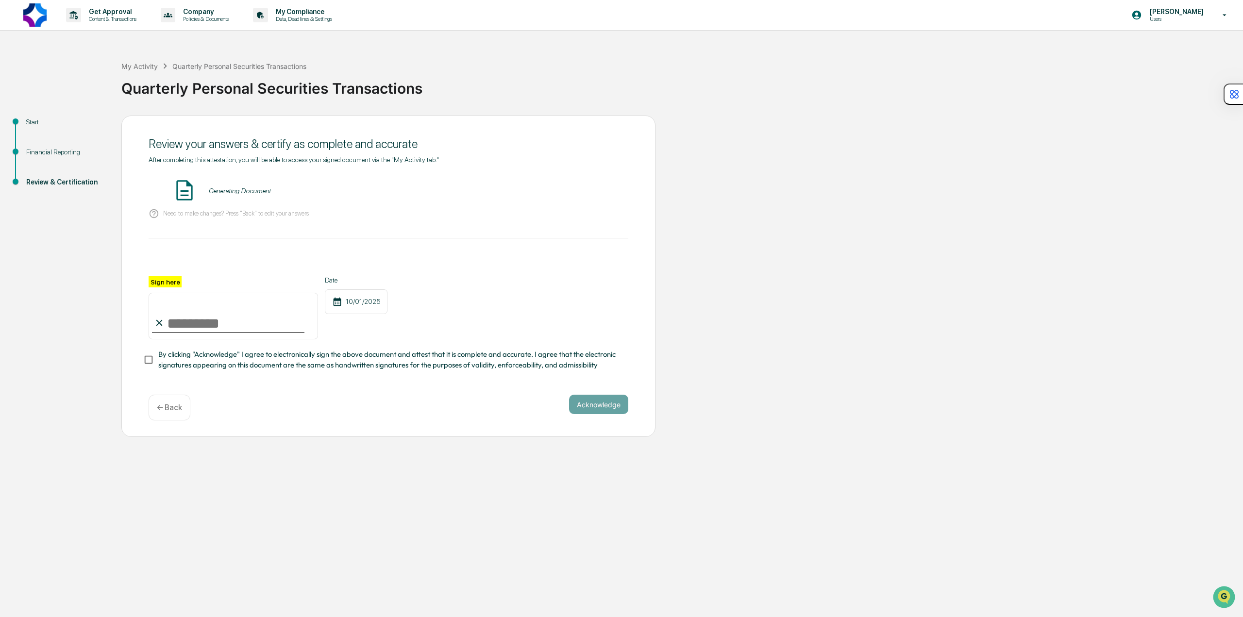
click at [253, 325] on input "Sign here" at bounding box center [233, 316] width 169 height 47
type input "**********"
click at [612, 409] on button "Acknowledge" at bounding box center [598, 404] width 59 height 19
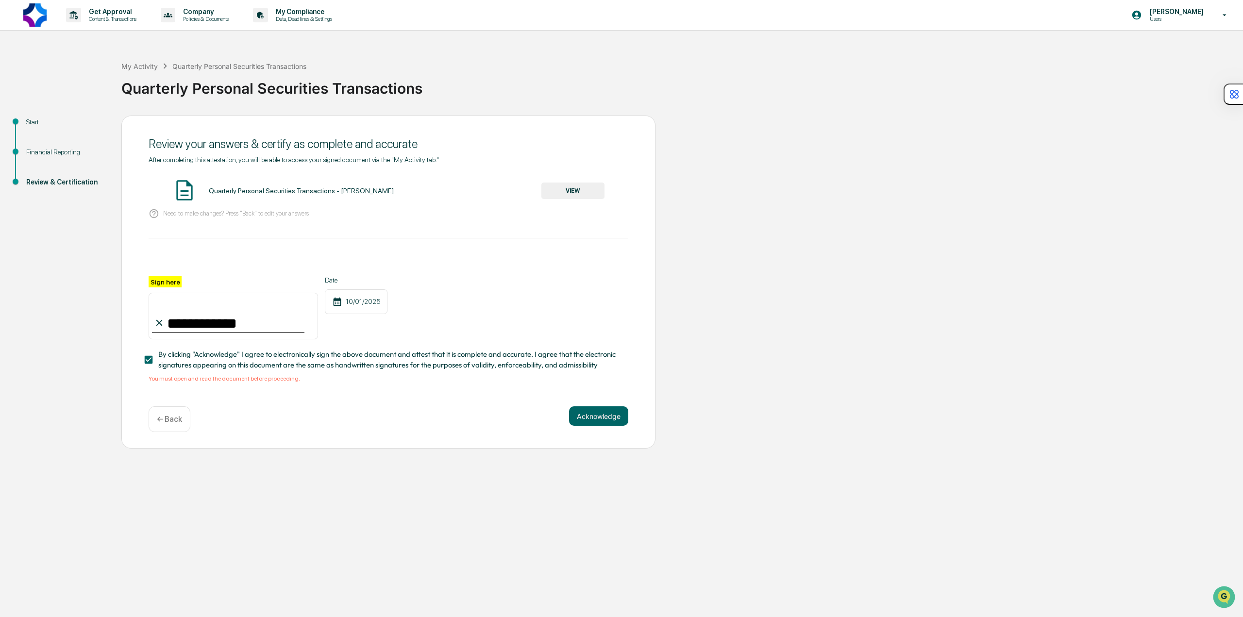
click at [304, 191] on div "Quarterly Personal Securities Transactions - [PERSON_NAME]" at bounding box center [301, 191] width 185 height 8
click at [583, 197] on button "VIEW" at bounding box center [572, 191] width 63 height 17
